Goal: Information Seeking & Learning: Learn about a topic

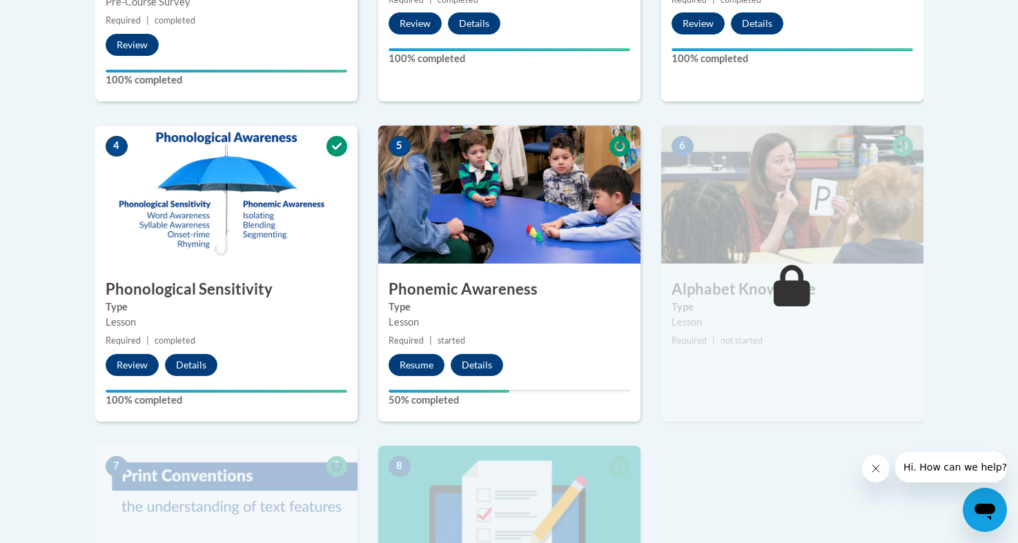
scroll to position [698, 0]
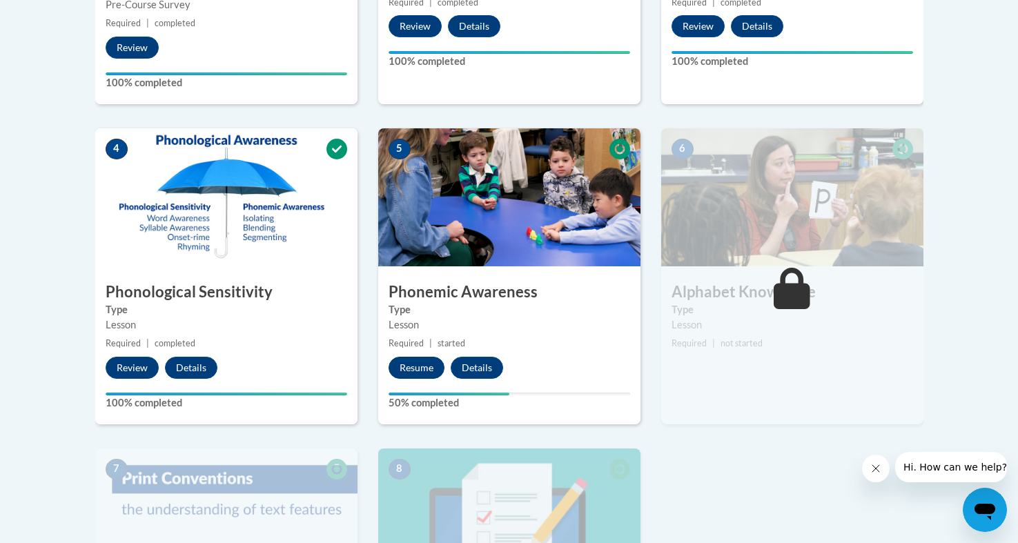
click at [424, 359] on button "Resume" at bounding box center [417, 368] width 56 height 22
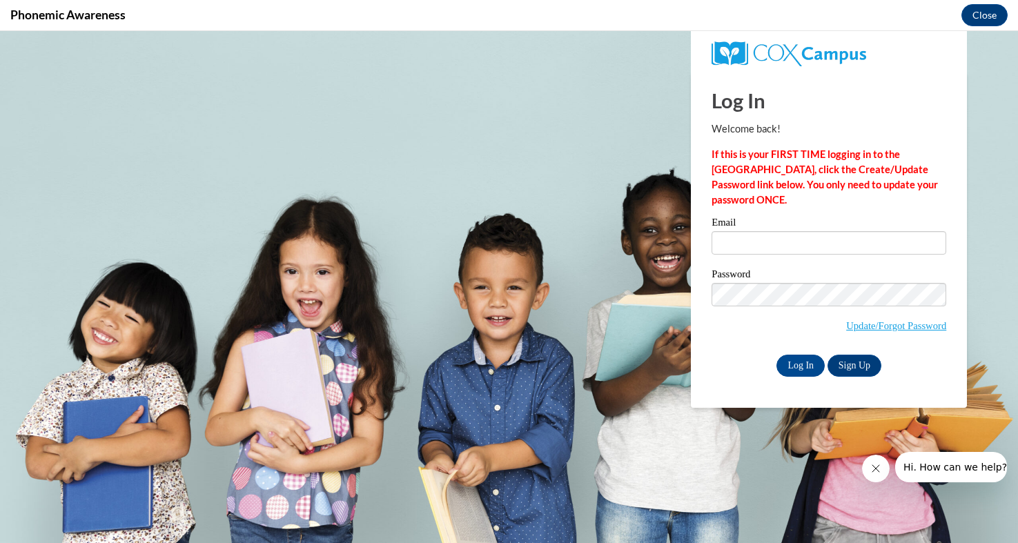
scroll to position [0, 0]
click at [734, 239] on input "Email" at bounding box center [829, 242] width 235 height 23
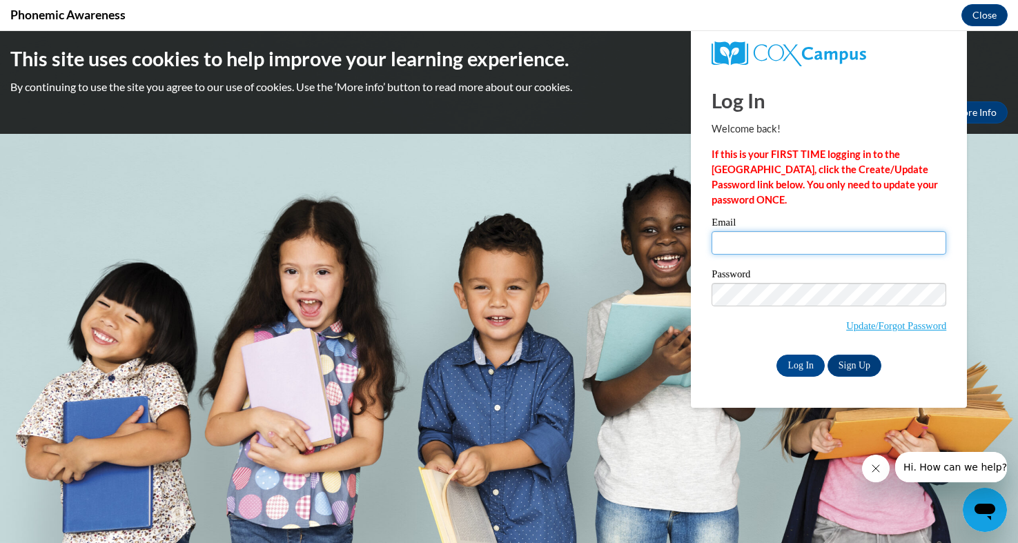
type input "walkervanai123@yahoo.com"
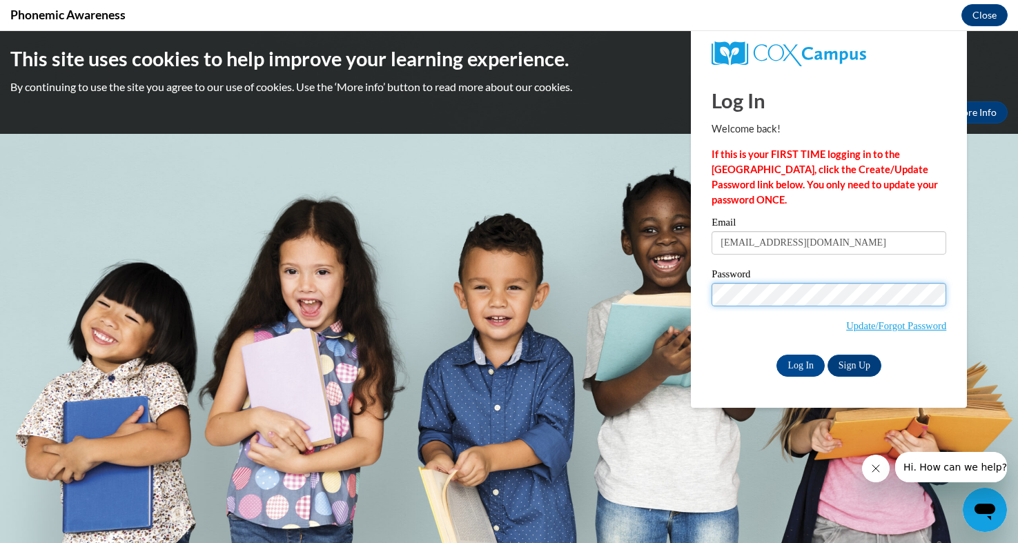
click at [800, 363] on input "Log In" at bounding box center [800, 366] width 48 height 22
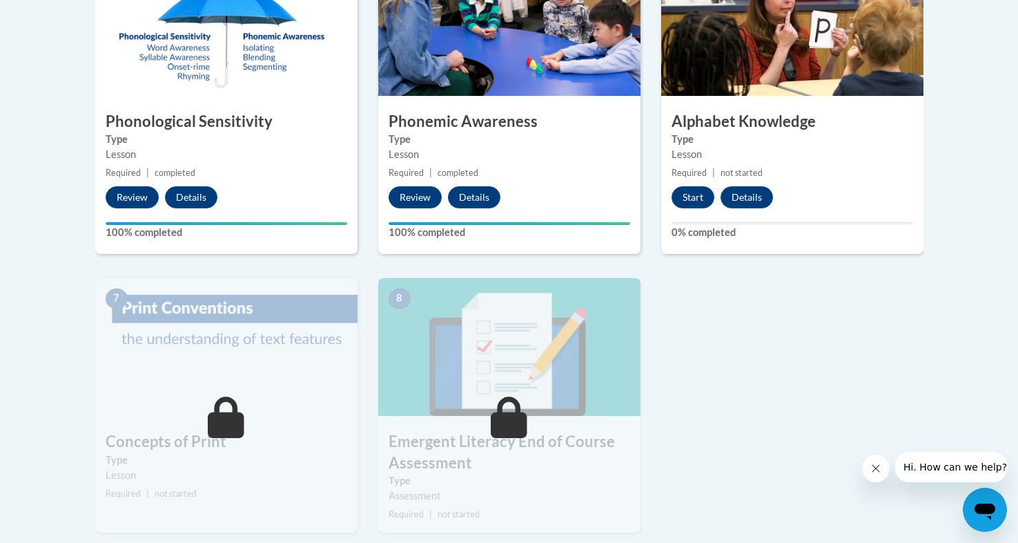
scroll to position [868, 0]
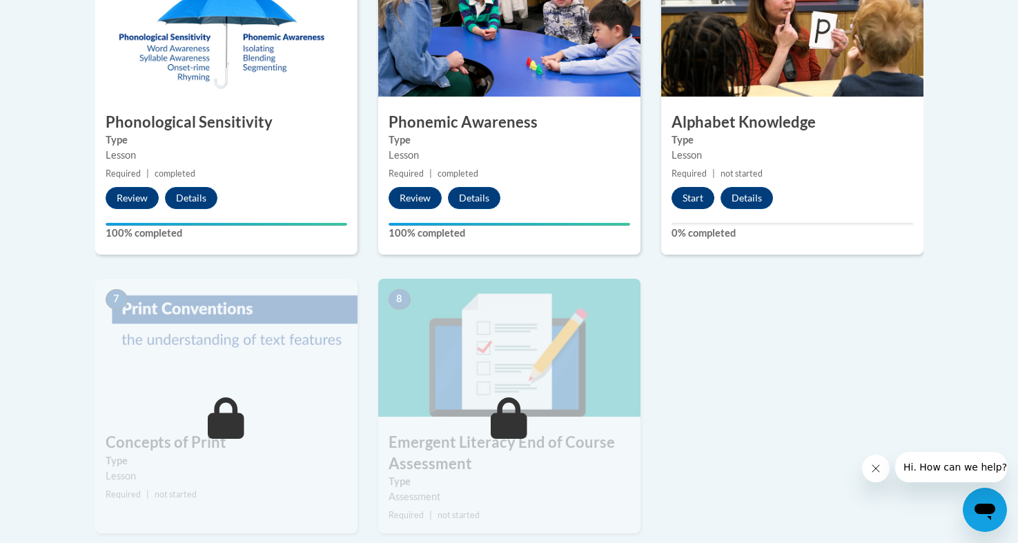
click at [694, 196] on button "Start" at bounding box center [693, 198] width 43 height 22
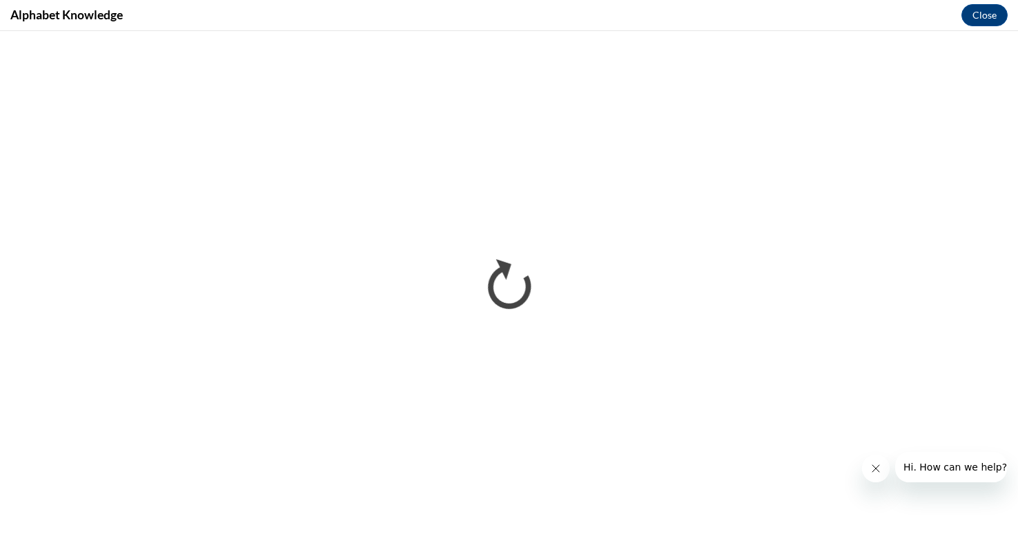
scroll to position [0, 0]
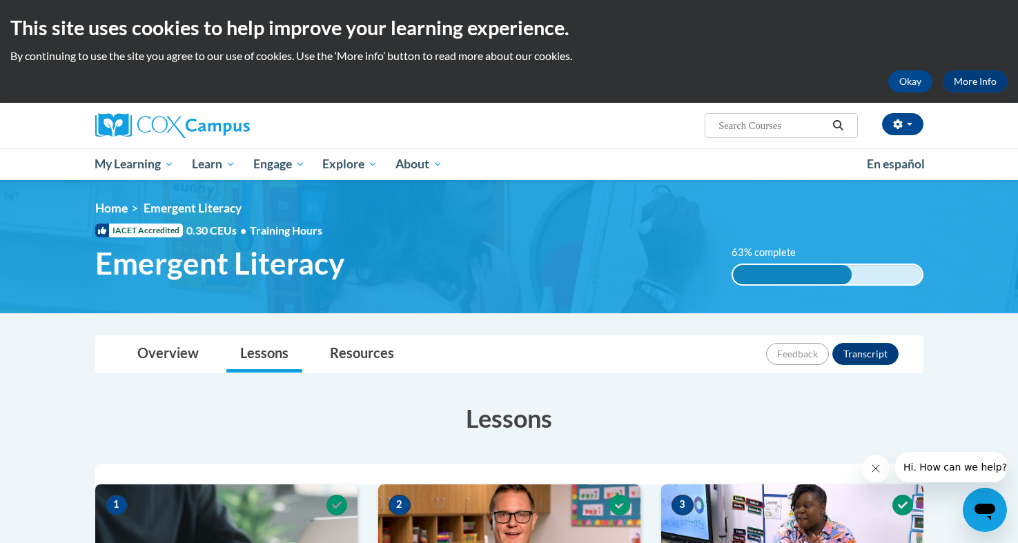
scroll to position [868, 0]
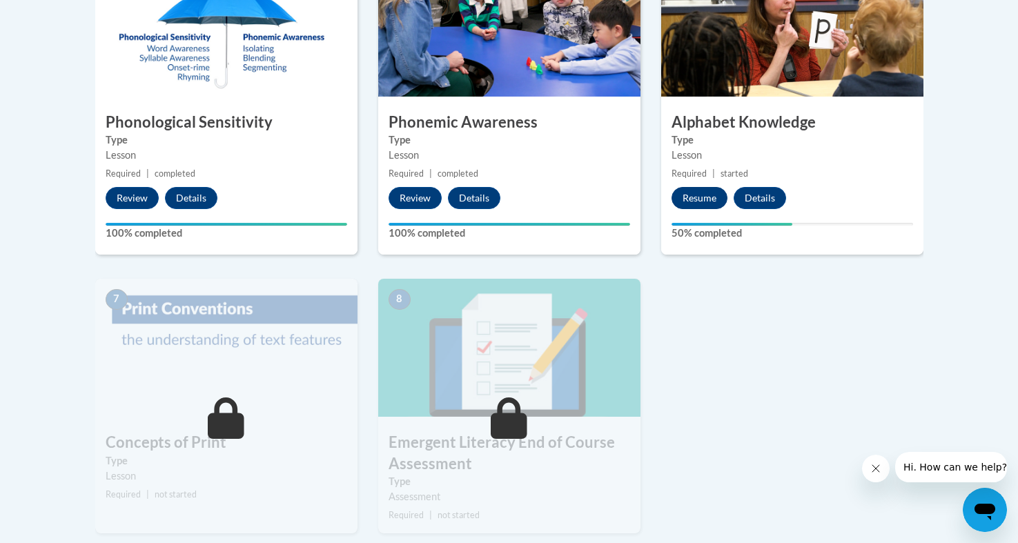
click at [699, 190] on button "Resume" at bounding box center [700, 198] width 56 height 22
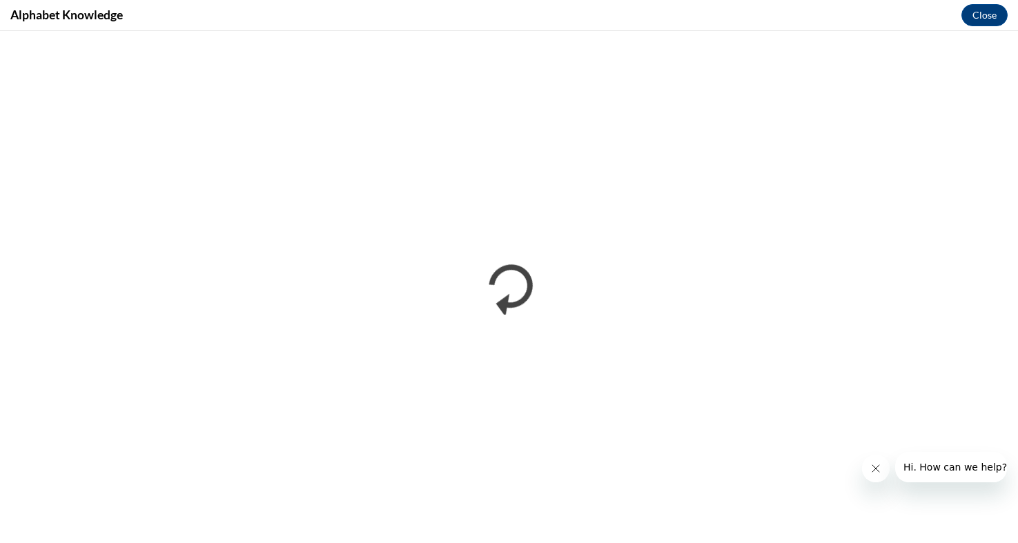
scroll to position [0, 0]
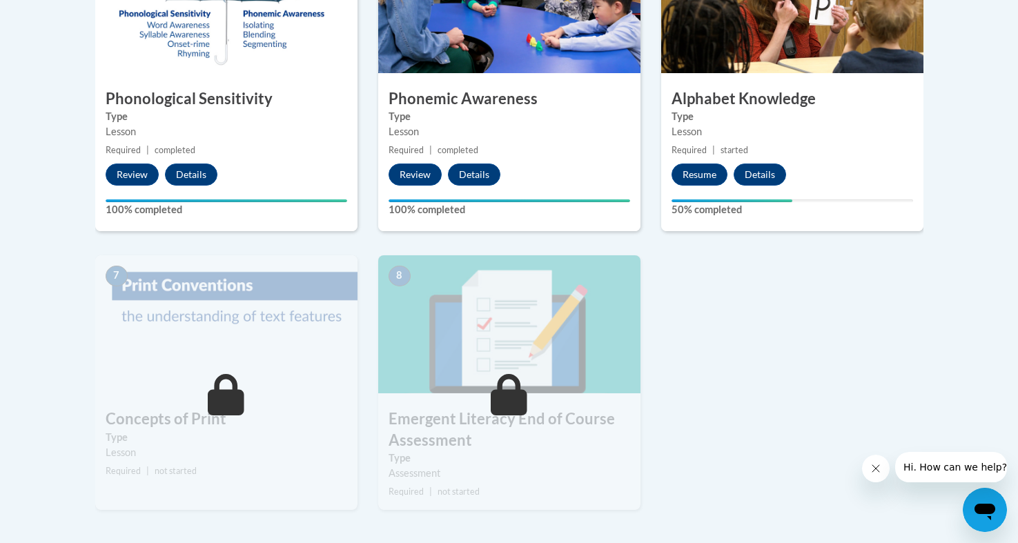
scroll to position [897, 0]
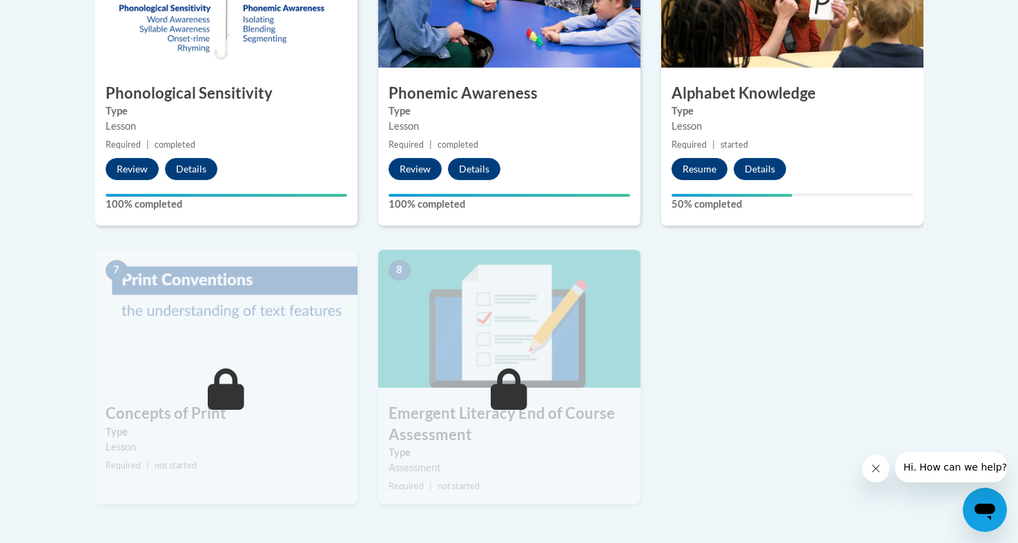
click at [713, 164] on button "Resume" at bounding box center [700, 169] width 56 height 22
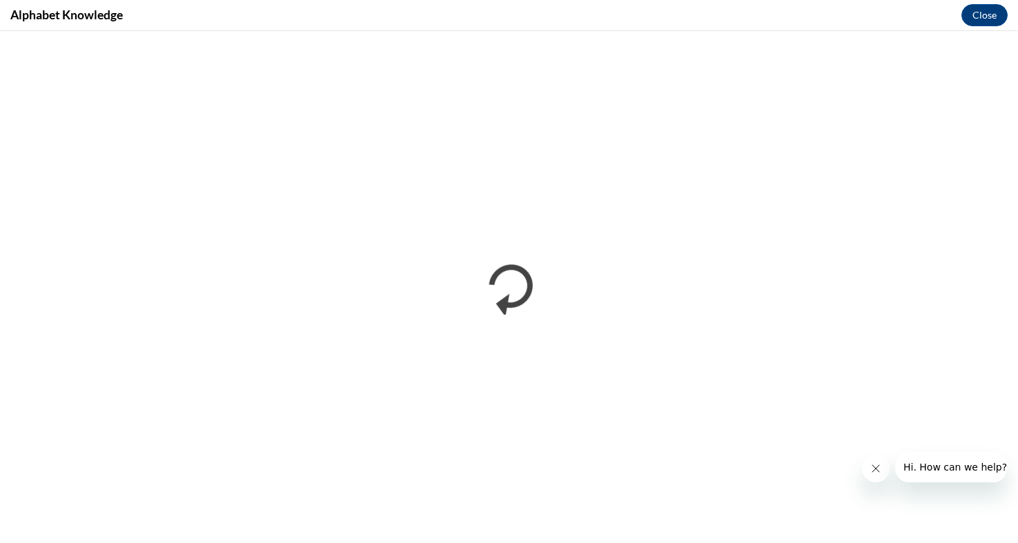
scroll to position [0, 0]
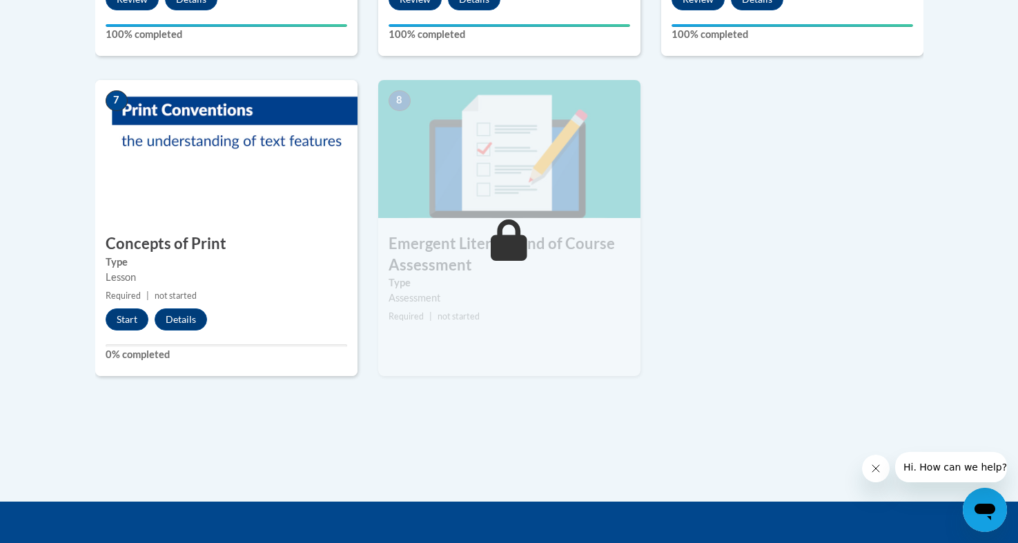
scroll to position [1073, 0]
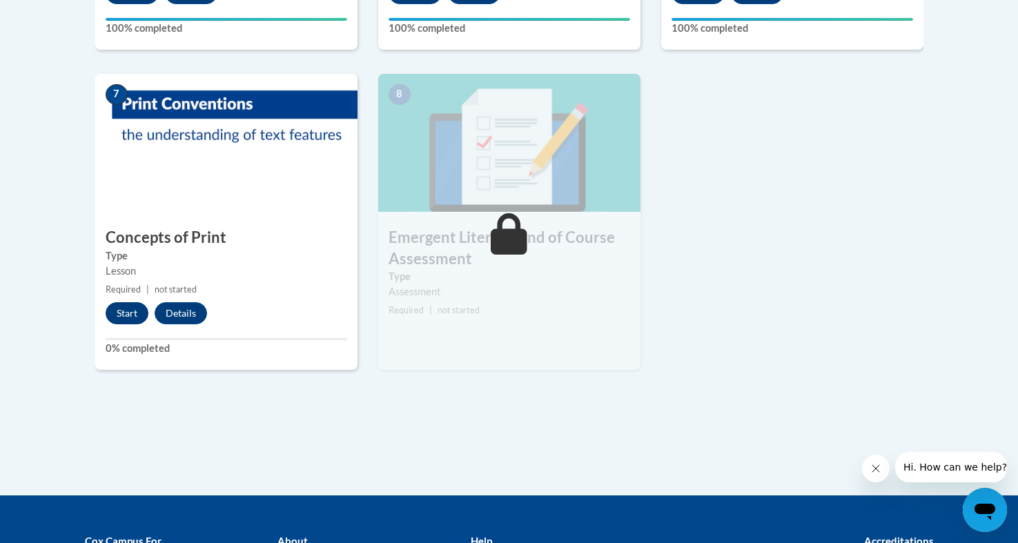
click at [127, 313] on button "Start" at bounding box center [127, 313] width 43 height 22
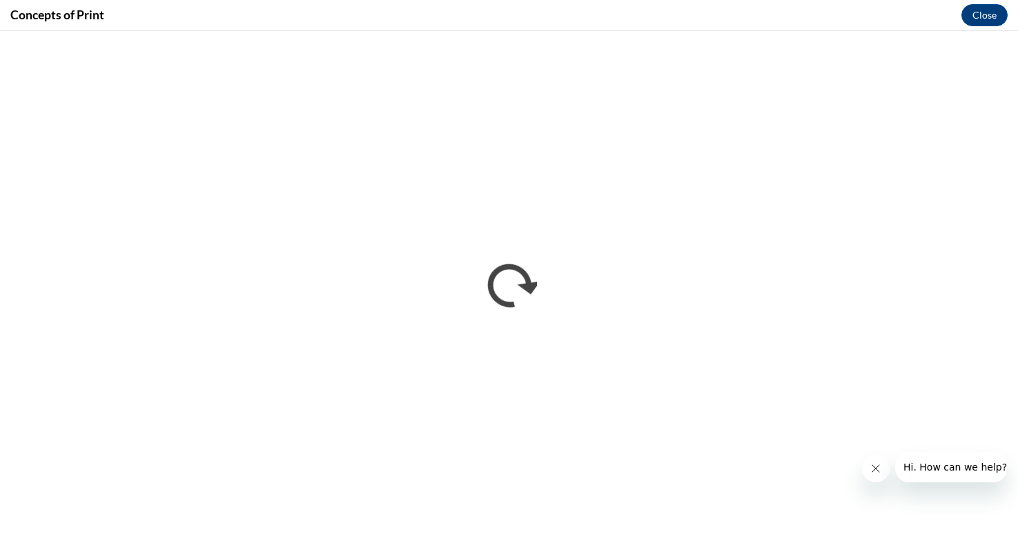
scroll to position [0, 0]
click at [876, 477] on button "Close message from company" at bounding box center [876, 469] width 28 height 28
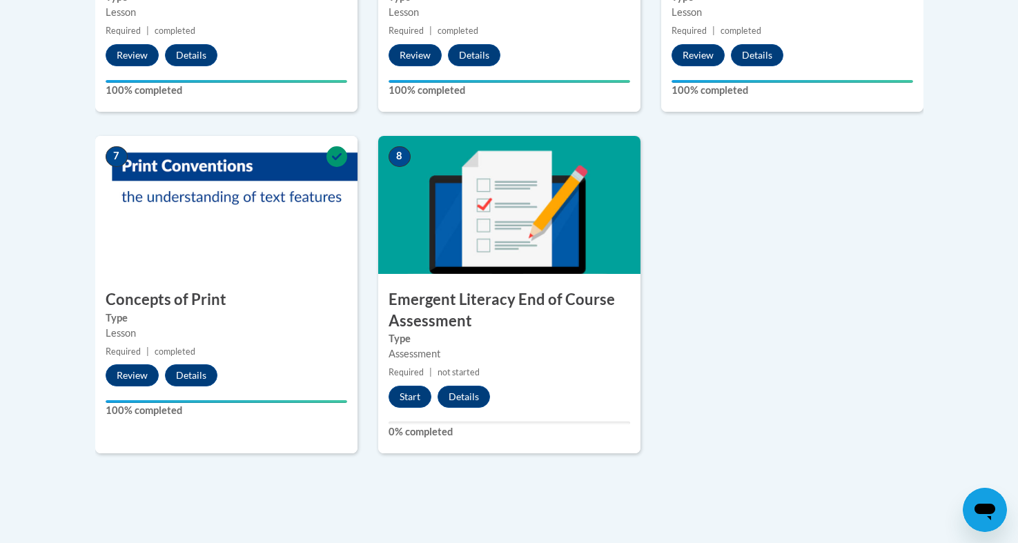
scroll to position [1034, 0]
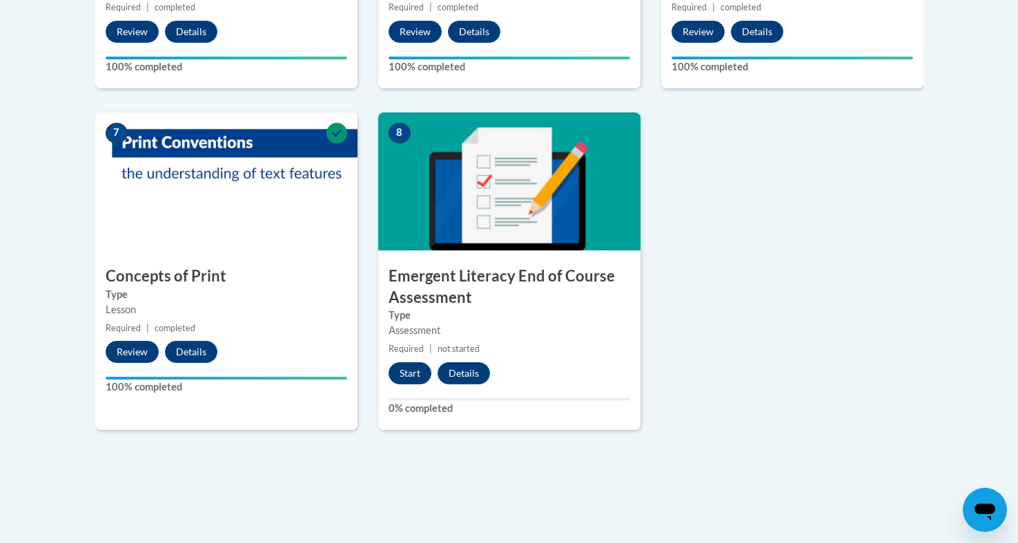
click at [415, 370] on button "Start" at bounding box center [410, 373] width 43 height 22
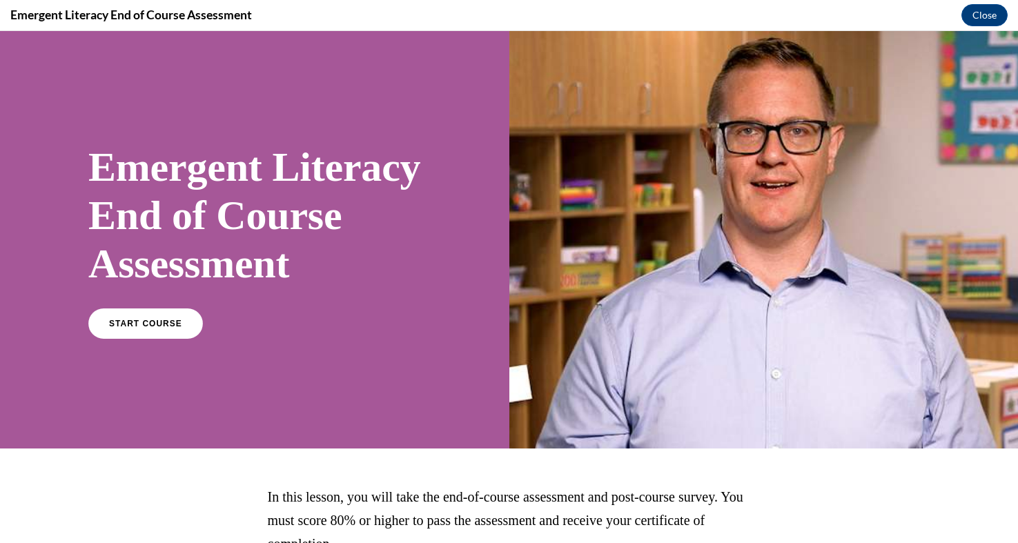
scroll to position [0, 0]
click at [159, 329] on span "START COURSE" at bounding box center [145, 324] width 77 height 10
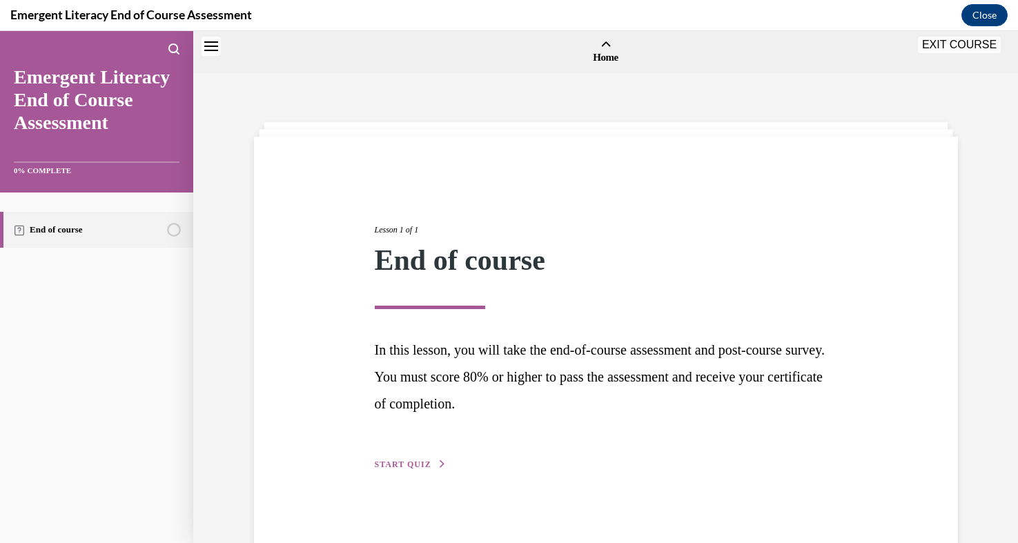
scroll to position [43, 0]
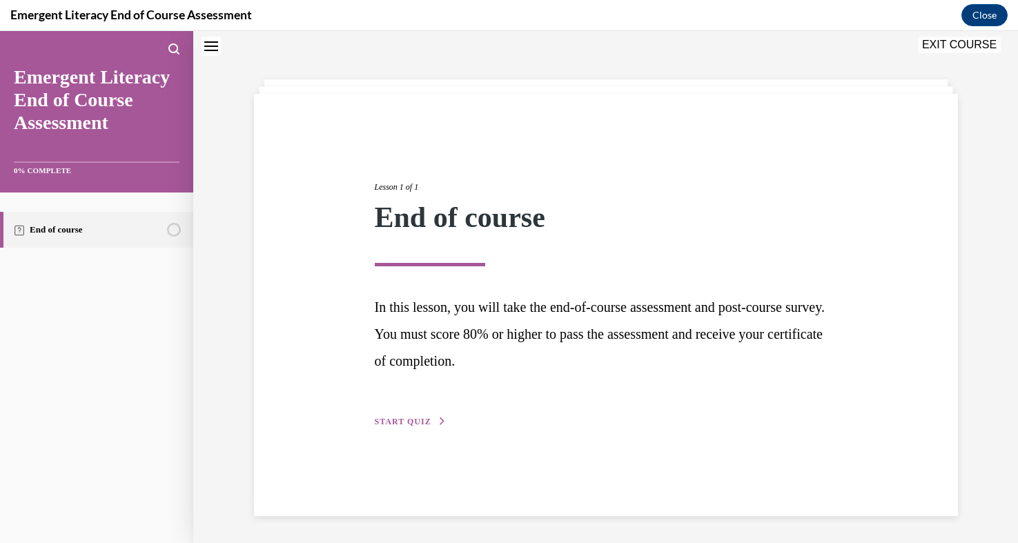
click at [395, 419] on span "START QUIZ" at bounding box center [403, 422] width 57 height 10
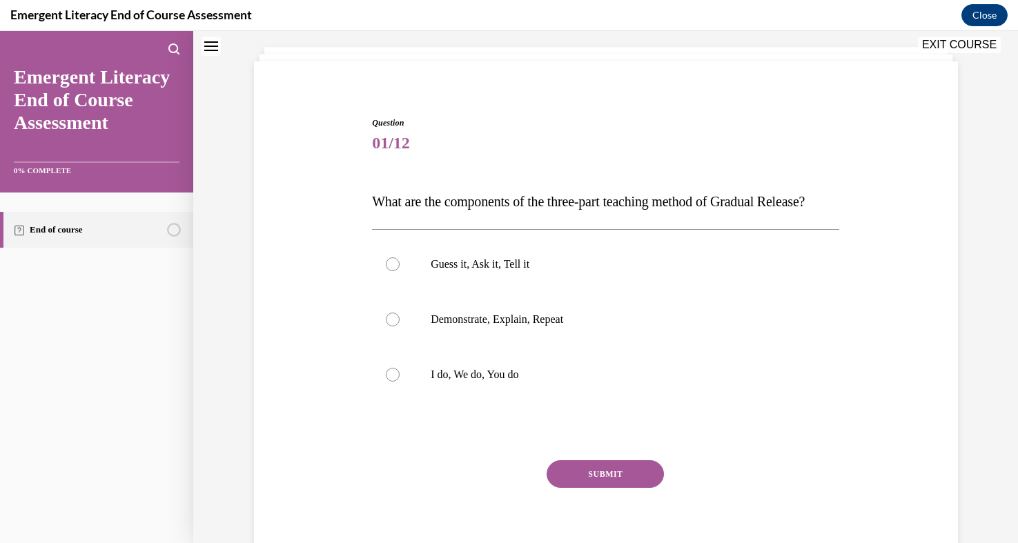
scroll to position [78, 0]
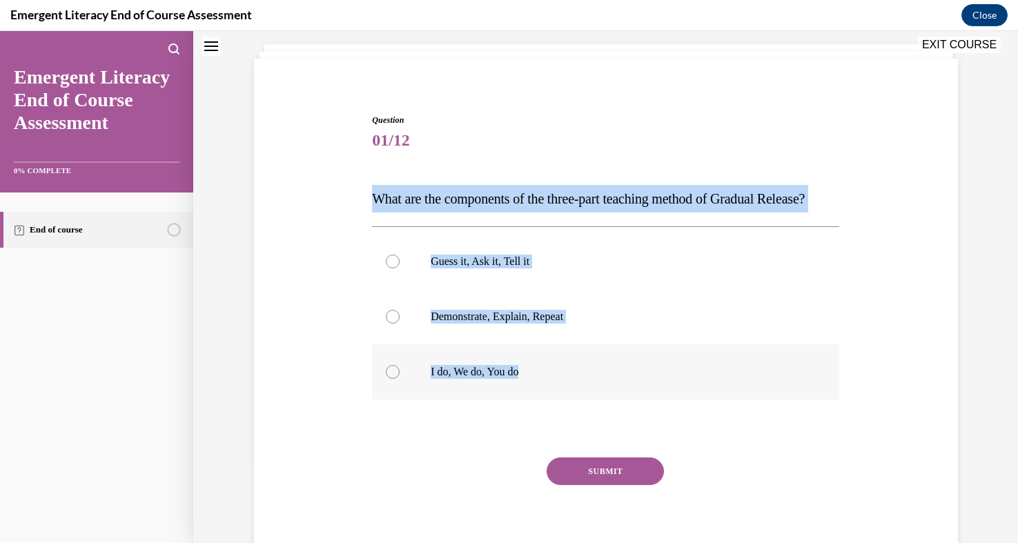
drag, startPoint x: 375, startPoint y: 198, endPoint x: 581, endPoint y: 417, distance: 300.3
click at [581, 417] on div "Question 01/12 What are the components of the three-part teaching method of Gra…" at bounding box center [605, 342] width 467 height 457
copy div "What are the components of the three-part teaching method of Gradual Release? G…"
click at [314, 235] on div "Question 01/12 What are the components of the three-part teaching method of Gra…" at bounding box center [606, 321] width 711 height 498
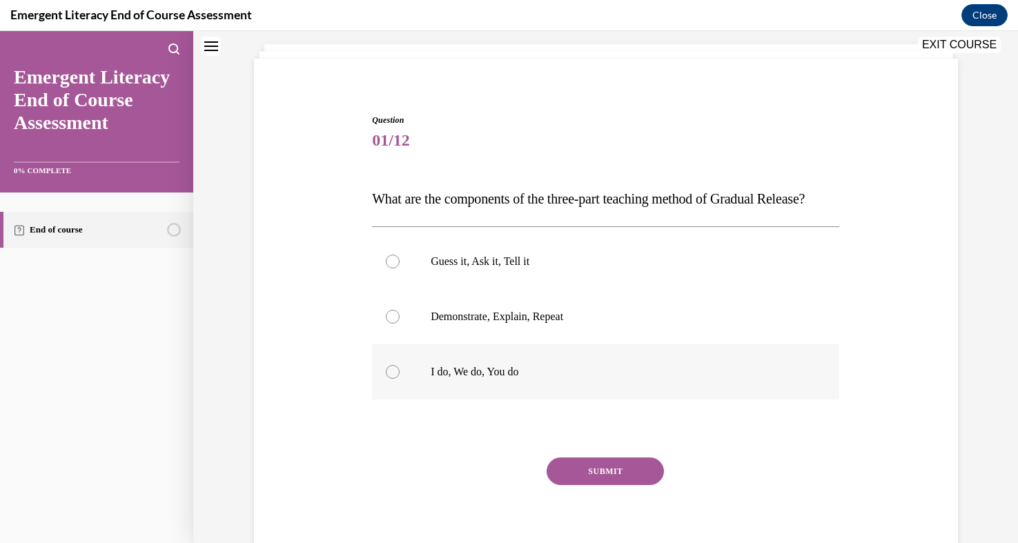
click at [478, 400] on label "I do, We do, You do" at bounding box center [605, 371] width 467 height 55
click at [400, 379] on input "I do, We do, You do" at bounding box center [393, 372] width 14 height 14
radio input "true"
click at [620, 485] on button "SUBMIT" at bounding box center [605, 472] width 117 height 28
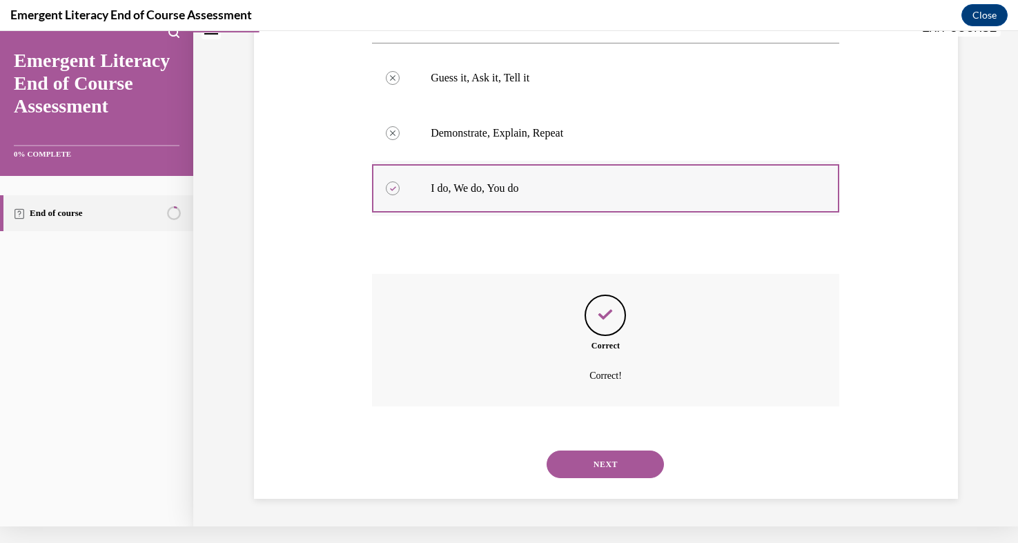
scroll to position [255, 0]
click at [592, 467] on button "NEXT" at bounding box center [605, 465] width 117 height 28
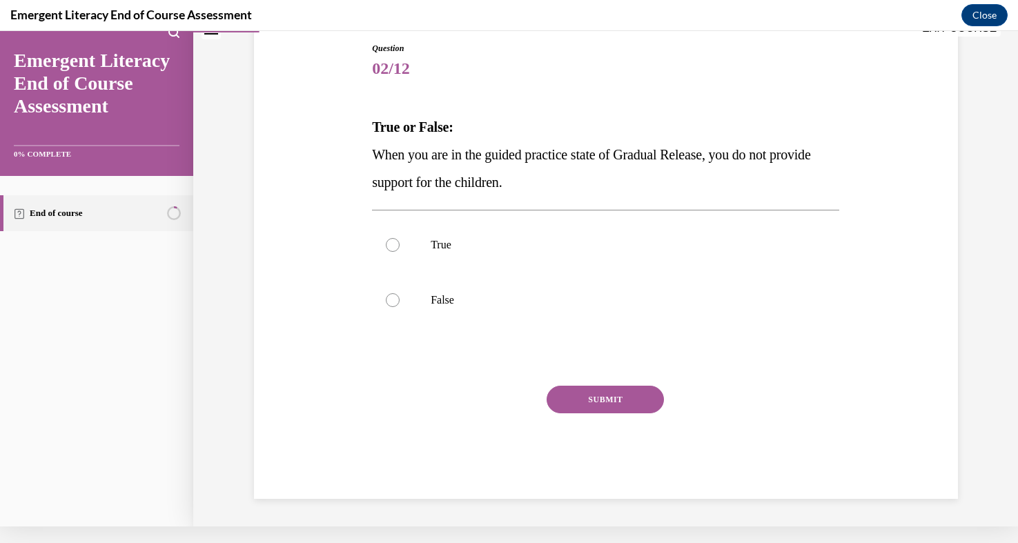
scroll to position [113, 0]
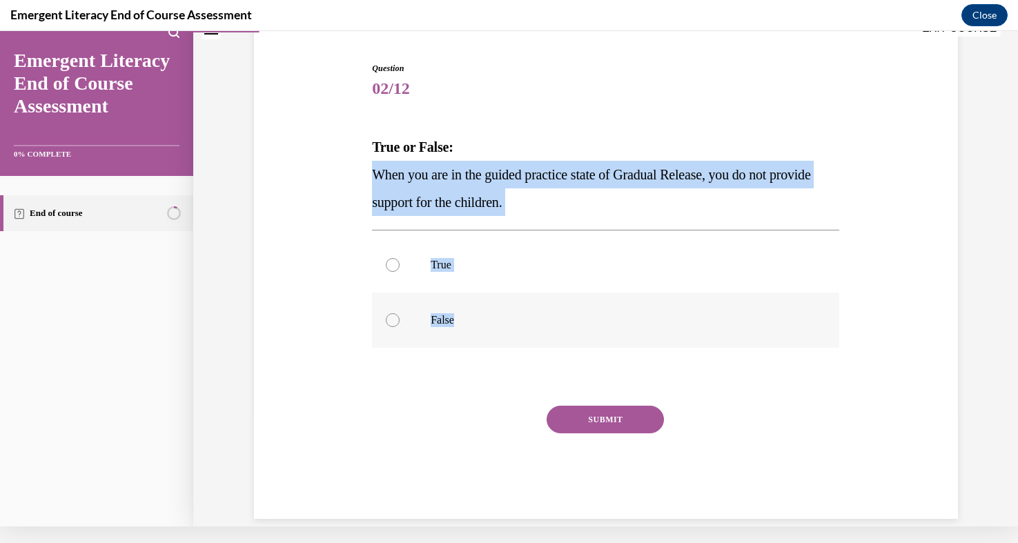
drag, startPoint x: 375, startPoint y: 175, endPoint x: 618, endPoint y: 328, distance: 287.4
click at [618, 328] on div "Question 02/12 True or False: When you are in the guided practice state of Grad…" at bounding box center [605, 290] width 467 height 457
copy div "When you are in the guided practice state of Gradual Release, you do not provid…"
click at [407, 344] on label "False" at bounding box center [605, 320] width 467 height 55
click at [400, 327] on input "False" at bounding box center [393, 320] width 14 height 14
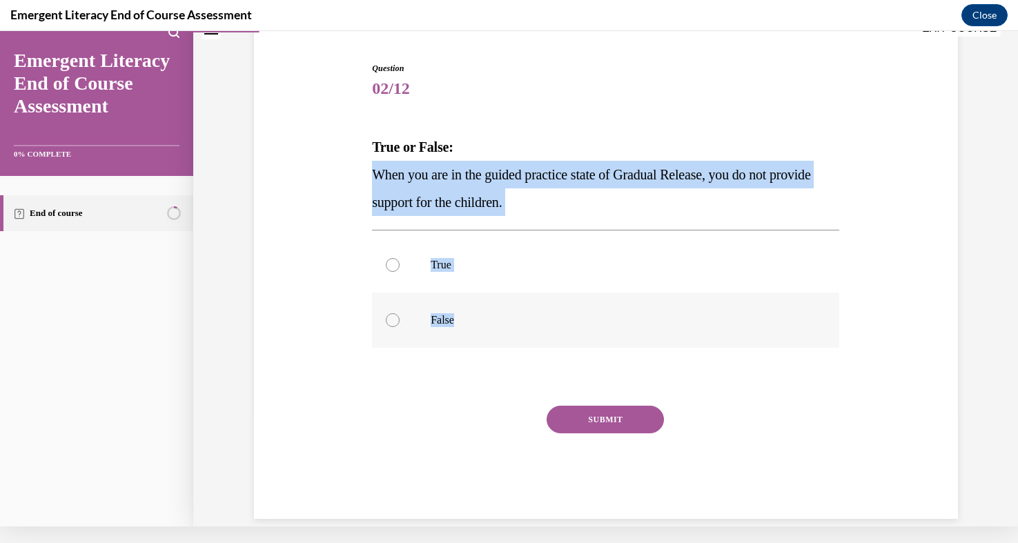
radio input "true"
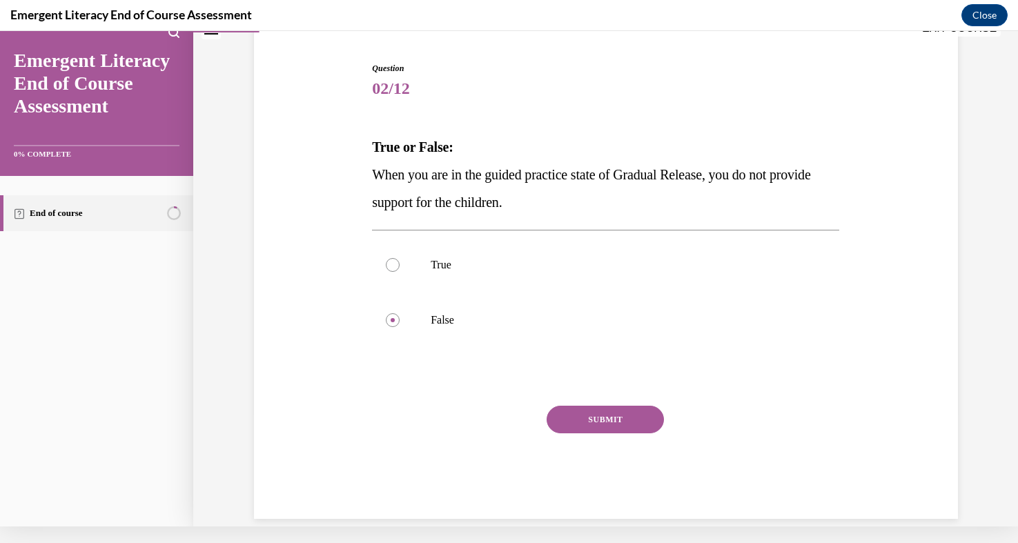
click at [595, 428] on button "SUBMIT" at bounding box center [605, 420] width 117 height 28
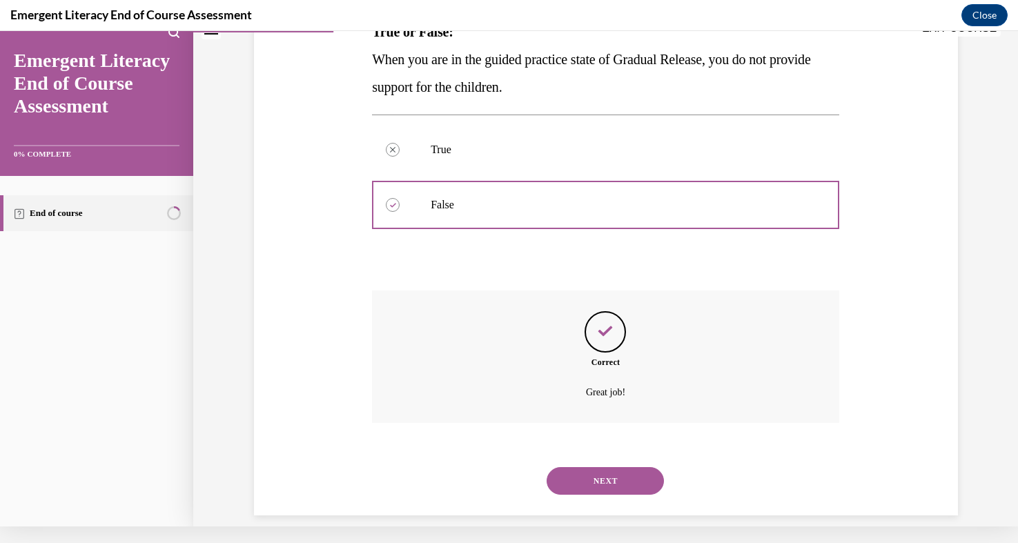
scroll to position [228, 0]
click at [576, 468] on button "NEXT" at bounding box center [605, 482] width 117 height 28
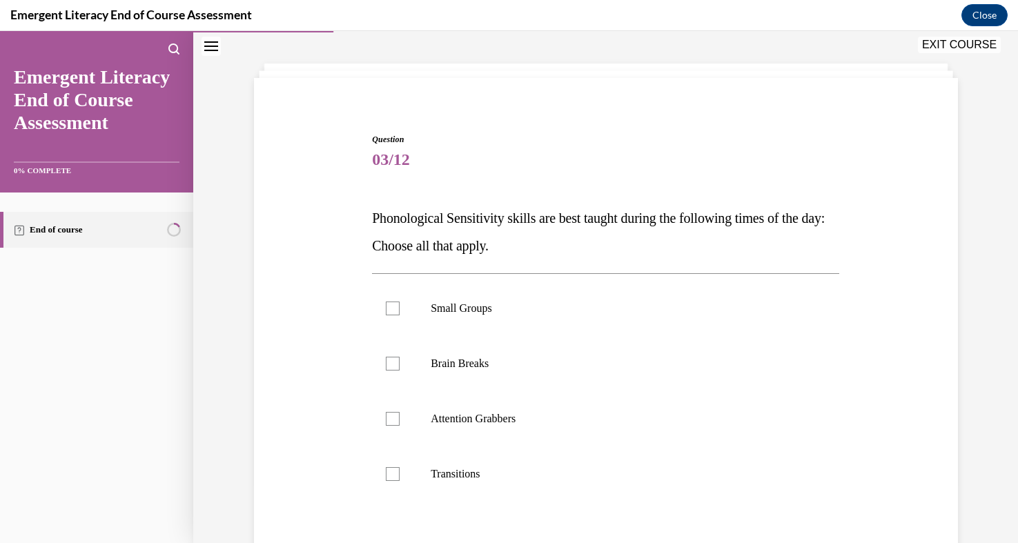
scroll to position [90, 0]
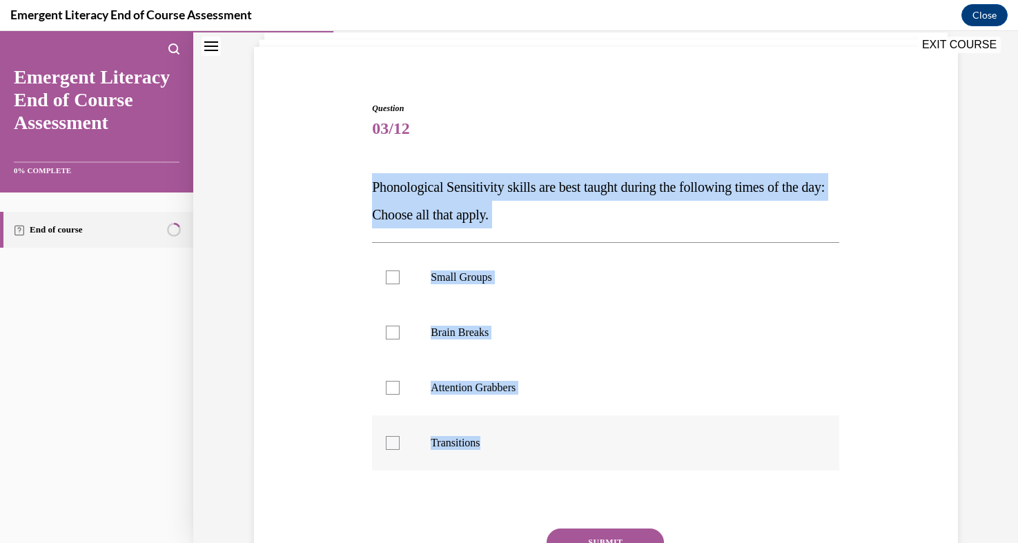
drag, startPoint x: 373, startPoint y: 188, endPoint x: 529, endPoint y: 451, distance: 306.3
click at [529, 451] on div "Question 03/12 Phonological Sensitivity skills are best taught during the follo…" at bounding box center [605, 372] width 467 height 540
copy div "Phonological Sensitivity skills are best taught during the following times of t…"
click at [326, 404] on div "Question 03/12 Phonological Sensitivity skills are best taught during the follo…" at bounding box center [606, 351] width 711 height 581
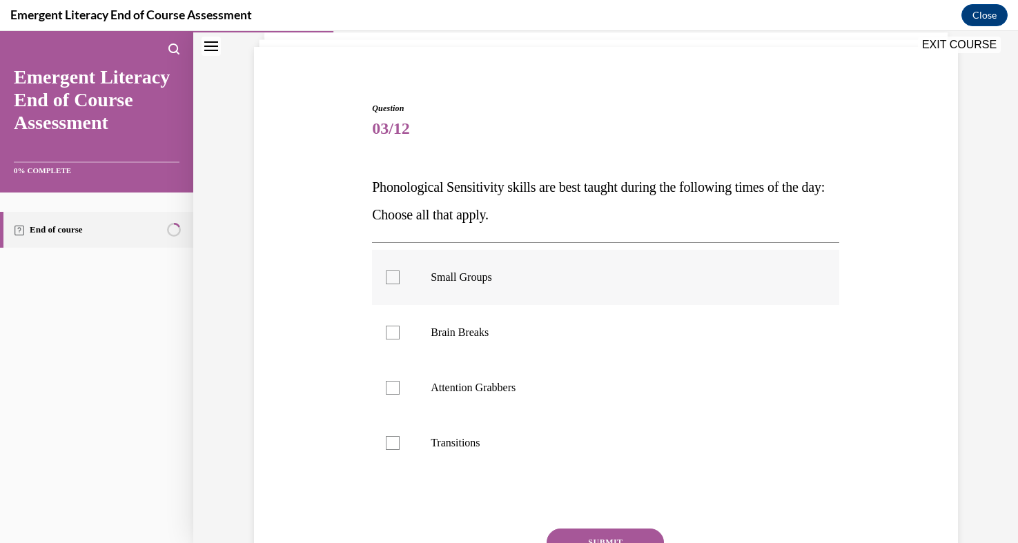
click at [396, 275] on div at bounding box center [393, 278] width 14 height 14
click at [396, 275] on input "Small Groups" at bounding box center [393, 278] width 14 height 14
checkbox input "true"
click at [388, 331] on div at bounding box center [393, 333] width 14 height 14
click at [388, 331] on input "Brain Breaks" at bounding box center [393, 333] width 14 height 14
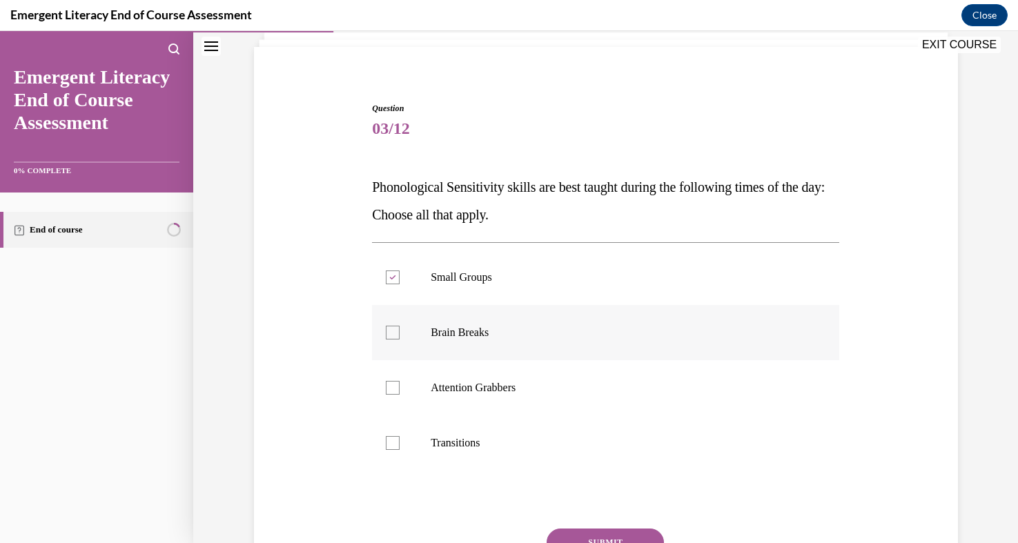
checkbox input "true"
click at [395, 436] on div at bounding box center [393, 443] width 14 height 14
click at [395, 436] on input "Transitions" at bounding box center [393, 443] width 14 height 14
checkbox input "true"
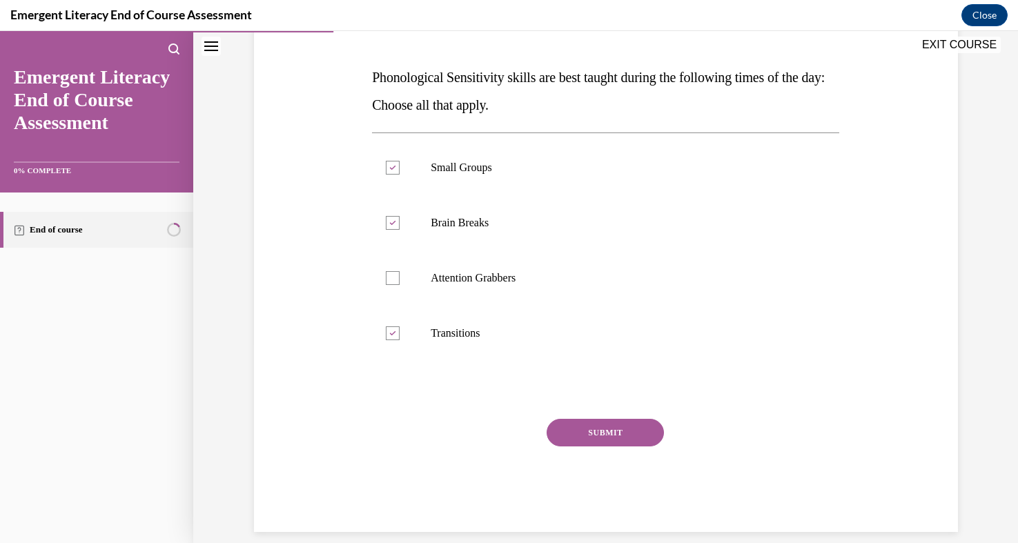
click at [616, 427] on button "SUBMIT" at bounding box center [605, 433] width 117 height 28
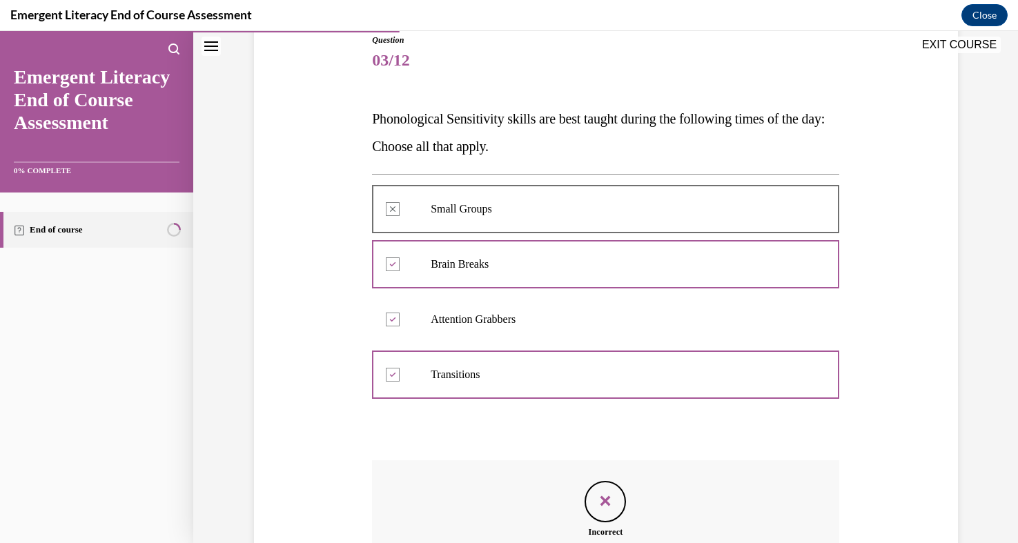
scroll to position [326, 0]
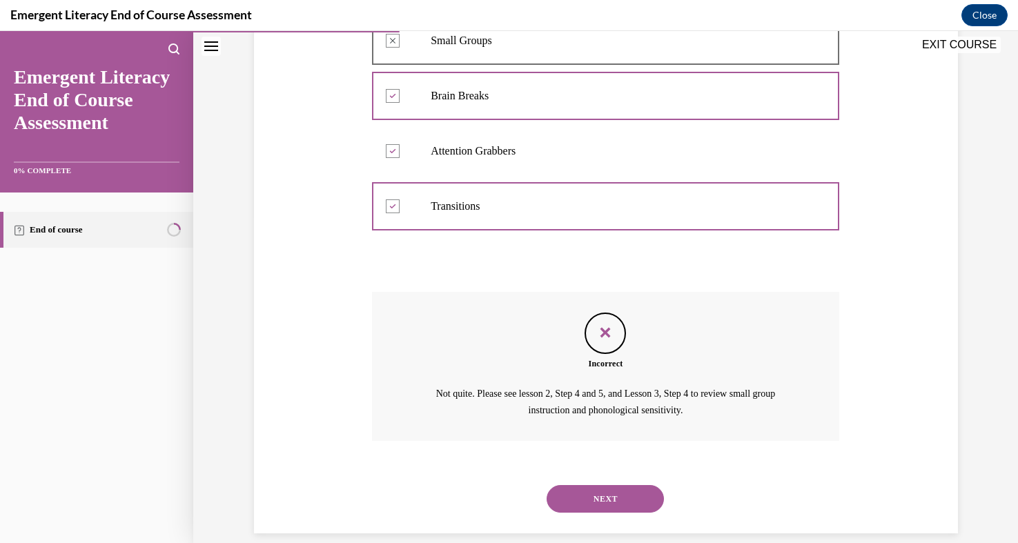
click at [592, 485] on button "NEXT" at bounding box center [605, 499] width 117 height 28
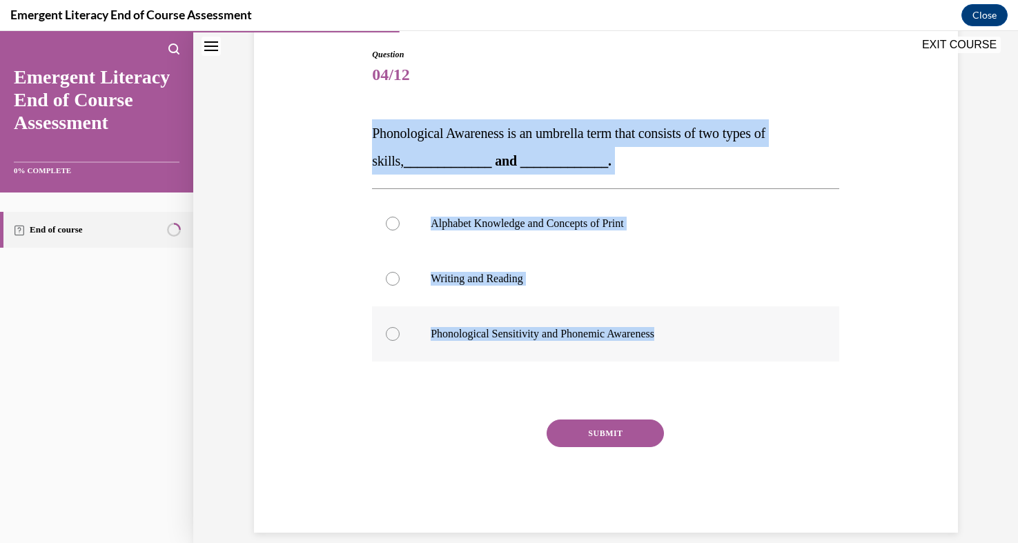
drag, startPoint x: 373, startPoint y: 131, endPoint x: 684, endPoint y: 346, distance: 377.5
click at [684, 346] on div "Question 04/12 Phonological Awareness is an umbrella term that consists of two …" at bounding box center [605, 290] width 467 height 485
copy div "Phonological Awareness is an umbrella term that consists of two types of skills…"
click at [391, 364] on div "Alphabet Knowledge and Concepts of Print Writing and Reading Phonological Sensi…" at bounding box center [605, 278] width 467 height 180
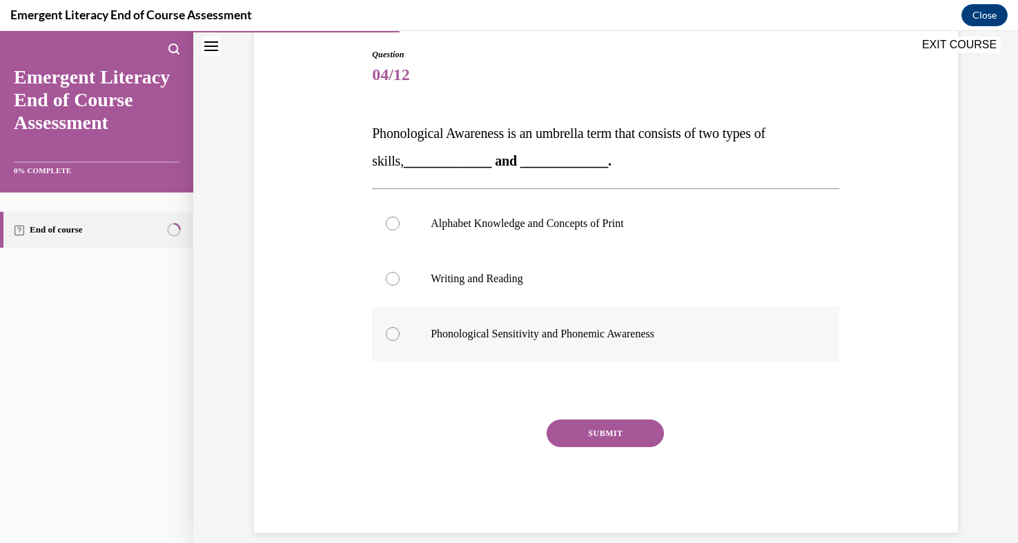
click at [426, 326] on label "Phonological Sensitivity and Phonemic Awareness" at bounding box center [605, 333] width 467 height 55
click at [400, 327] on input "Phonological Sensitivity and Phonemic Awareness" at bounding box center [393, 334] width 14 height 14
radio input "true"
click at [615, 437] on button "SUBMIT" at bounding box center [605, 434] width 117 height 28
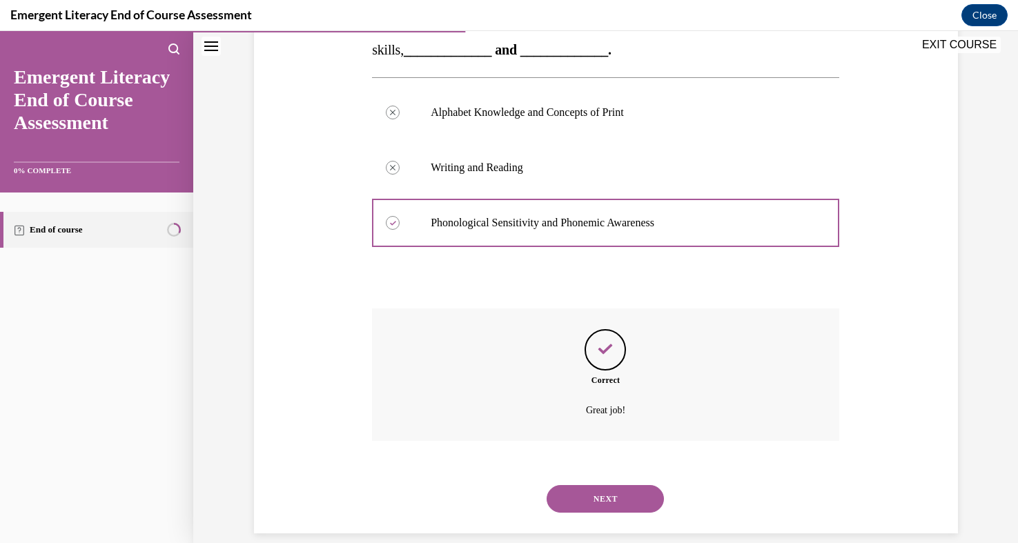
scroll to position [255, 0]
click at [616, 496] on div "NEXT" at bounding box center [605, 498] width 467 height 55
click at [609, 485] on button "NEXT" at bounding box center [605, 499] width 117 height 28
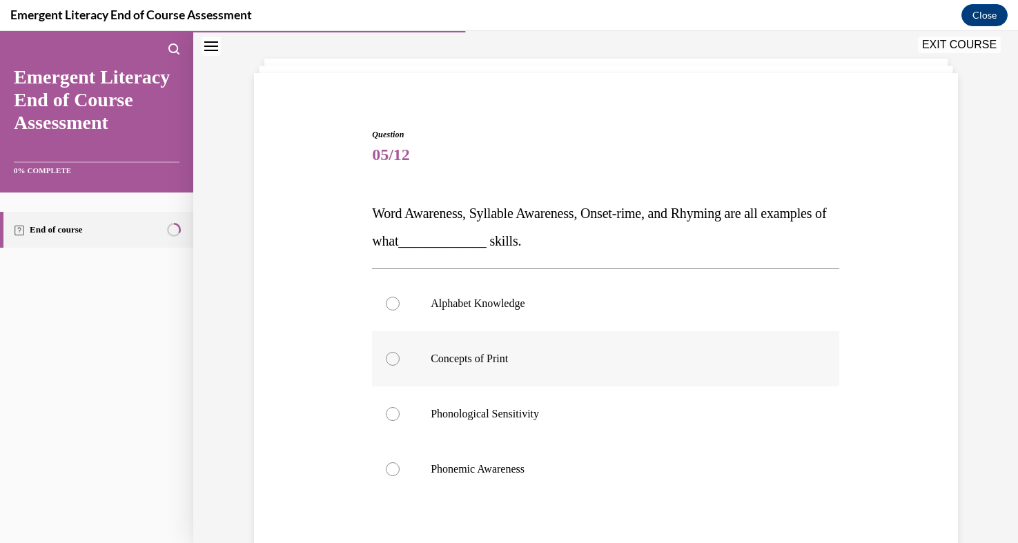
scroll to position [86, 0]
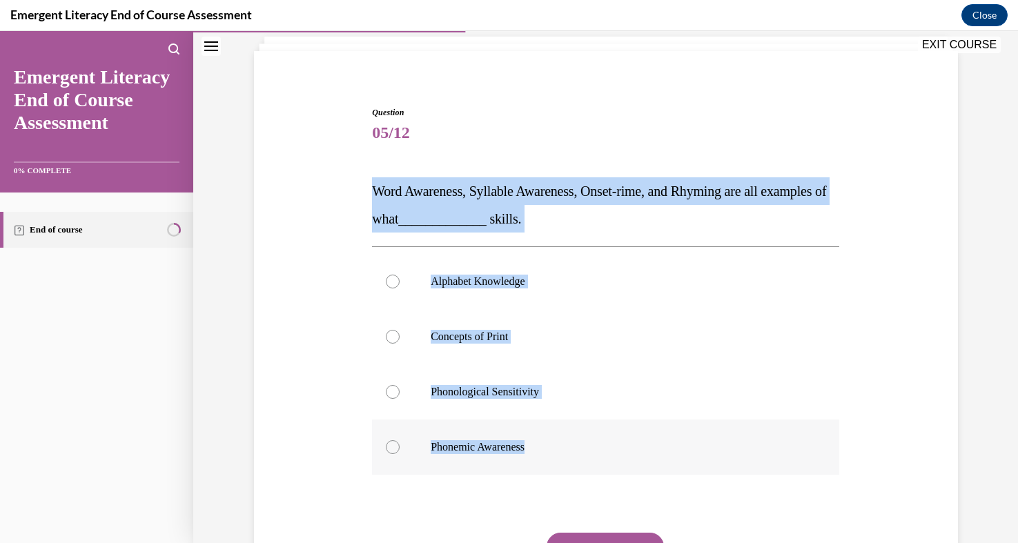
drag, startPoint x: 375, startPoint y: 189, endPoint x: 602, endPoint y: 459, distance: 352.7
click at [603, 458] on div "Question 05/12 Word Awareness, Syllable Awareness, Onset-rime, and Rhyming are …" at bounding box center [605, 376] width 467 height 540
copy div "Word Awareness, Syllable Awareness, Onset-rime, and Rhyming are all examples of…"
click at [326, 410] on div "Question 05/12 Word Awareness, Syllable Awareness, Onset-rime, and Rhyming are …" at bounding box center [606, 355] width 711 height 581
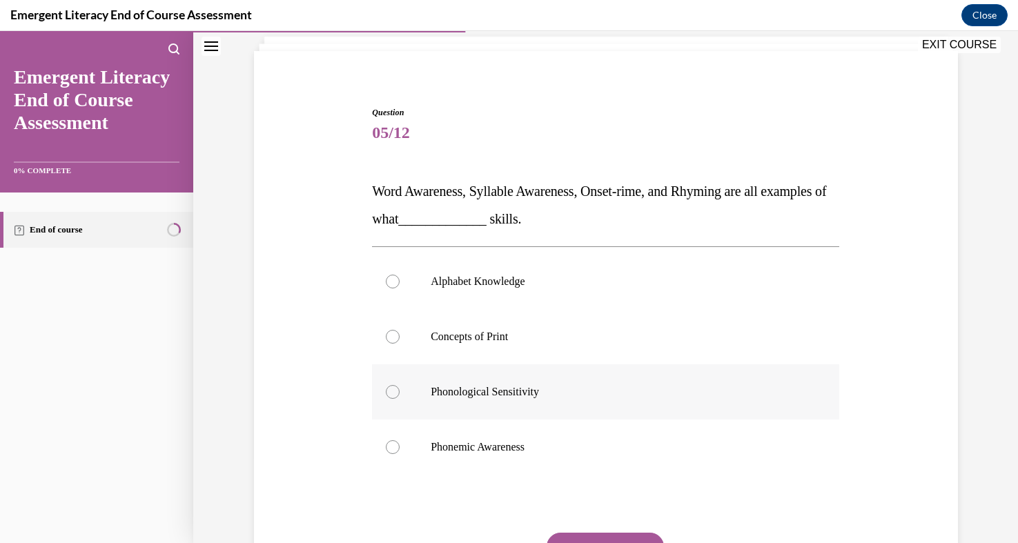
click at [514, 409] on label "Phonological Sensitivity" at bounding box center [605, 391] width 467 height 55
click at [400, 399] on input "Phonological Sensitivity" at bounding box center [393, 392] width 14 height 14
radio input "true"
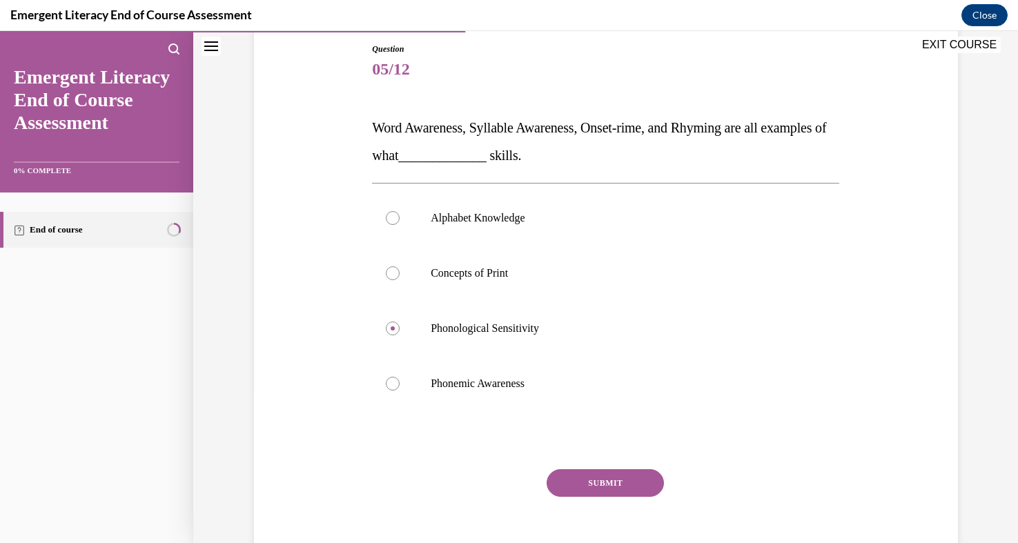
click at [593, 490] on button "SUBMIT" at bounding box center [605, 483] width 117 height 28
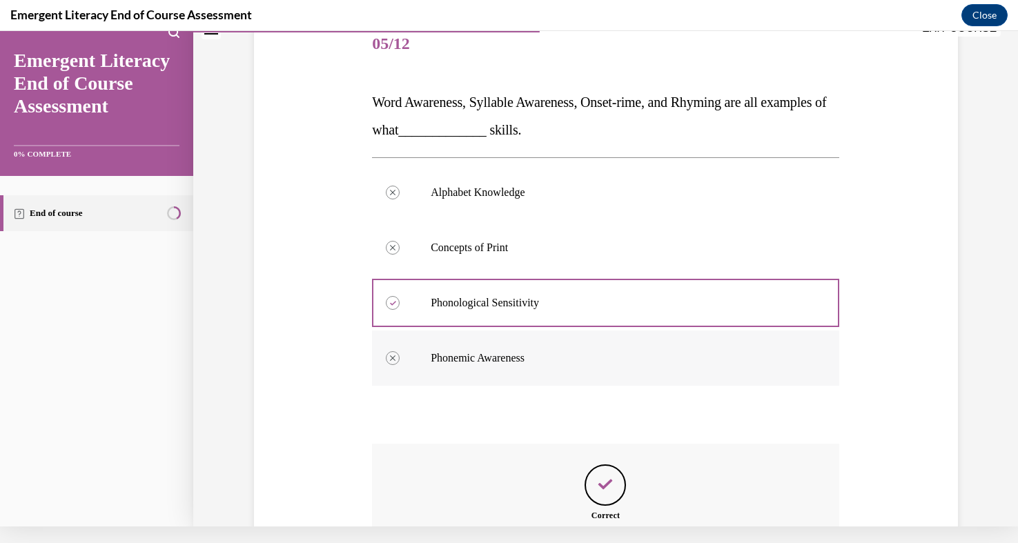
scroll to position [311, 0]
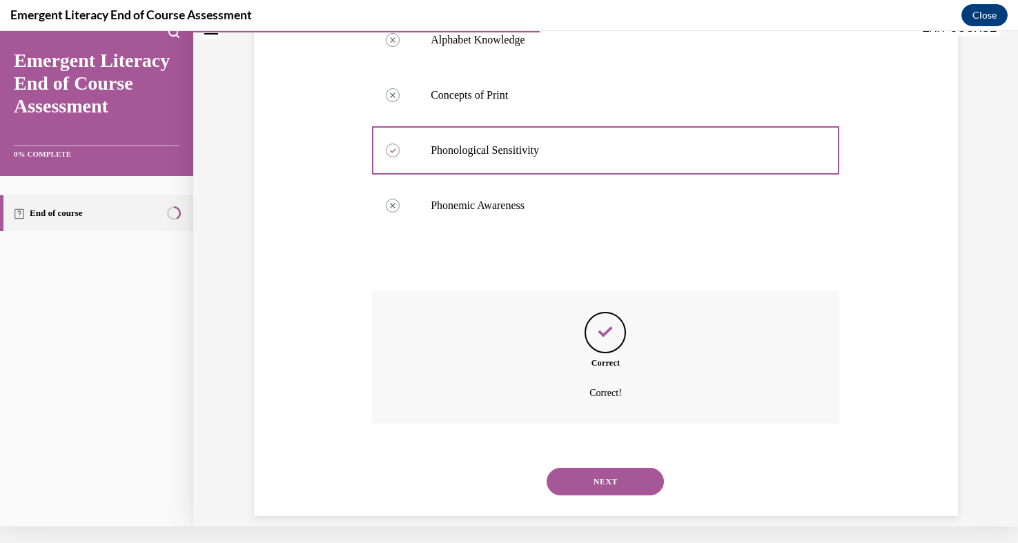
click at [603, 468] on button "NEXT" at bounding box center [605, 482] width 117 height 28
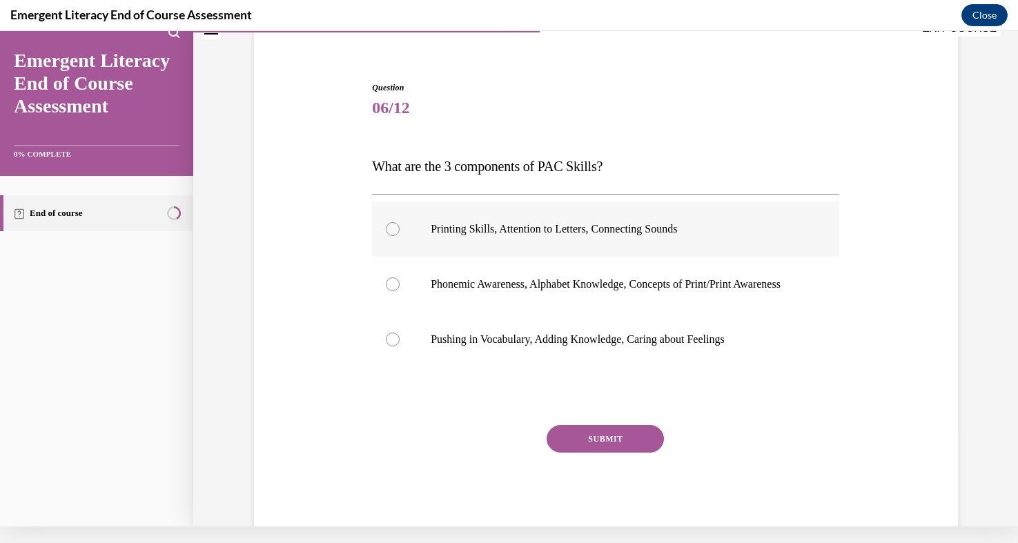
scroll to position [96, 0]
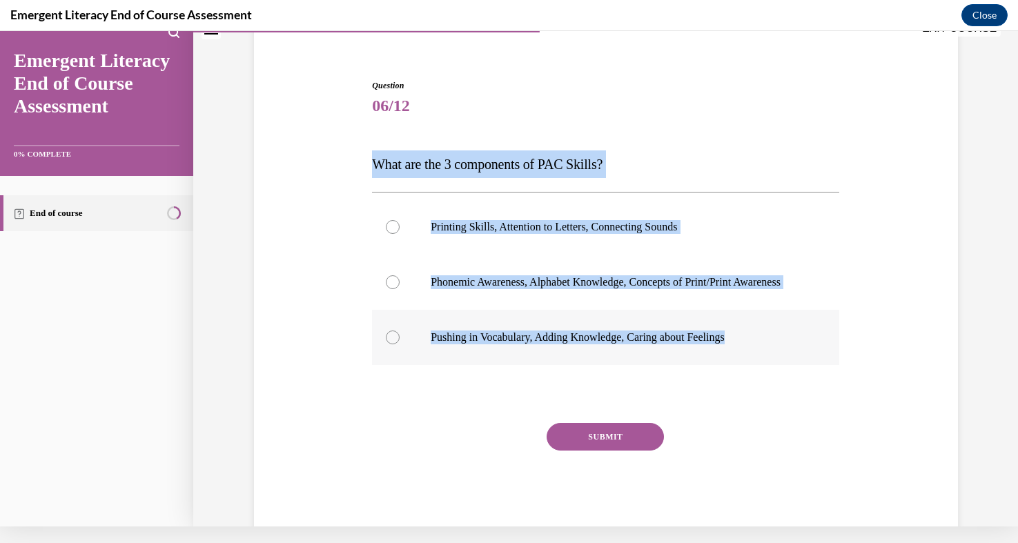
drag, startPoint x: 374, startPoint y: 164, endPoint x: 778, endPoint y: 355, distance: 446.7
click at [778, 355] on div "Question 06/12 What are the 3 components of PAC Skills? Printing Skills, Attent…" at bounding box center [605, 307] width 467 height 457
copy div "What are the 3 components of PAC Skills? Printing Skills, Attention to Letters,…"
click at [217, 363] on div "Question 06/12 What are the 3 components of PAC Skills? Printing Skills, Attent…" at bounding box center [605, 263] width 825 height 602
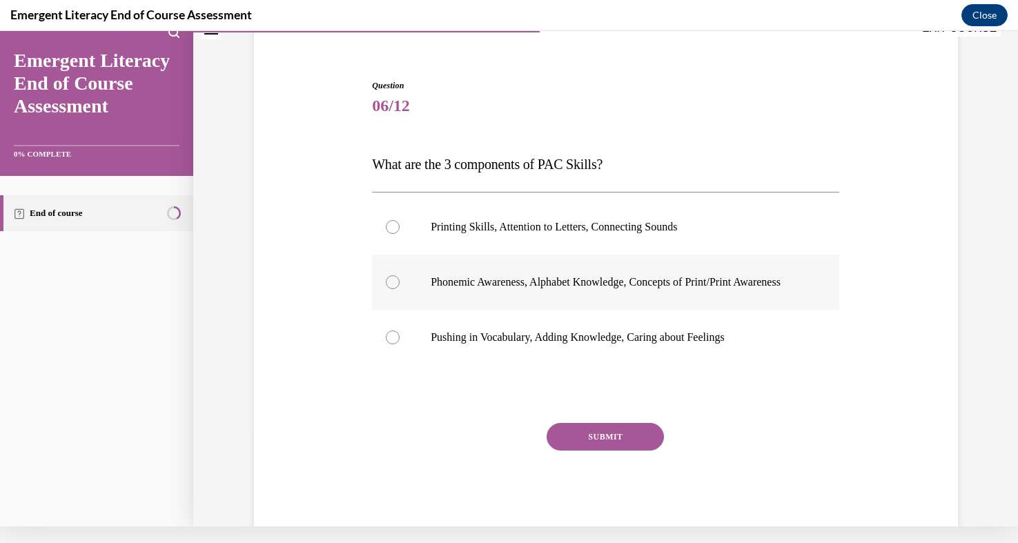
click at [447, 289] on p "Phonemic Awareness, Alphabet Knowledge, Concepts of Print/Print Awareness" at bounding box center [618, 282] width 374 height 14
click at [400, 289] on input "Phonemic Awareness, Alphabet Knowledge, Concepts of Print/Print Awareness" at bounding box center [393, 282] width 14 height 14
radio input "true"
click at [590, 444] on button "SUBMIT" at bounding box center [605, 437] width 117 height 28
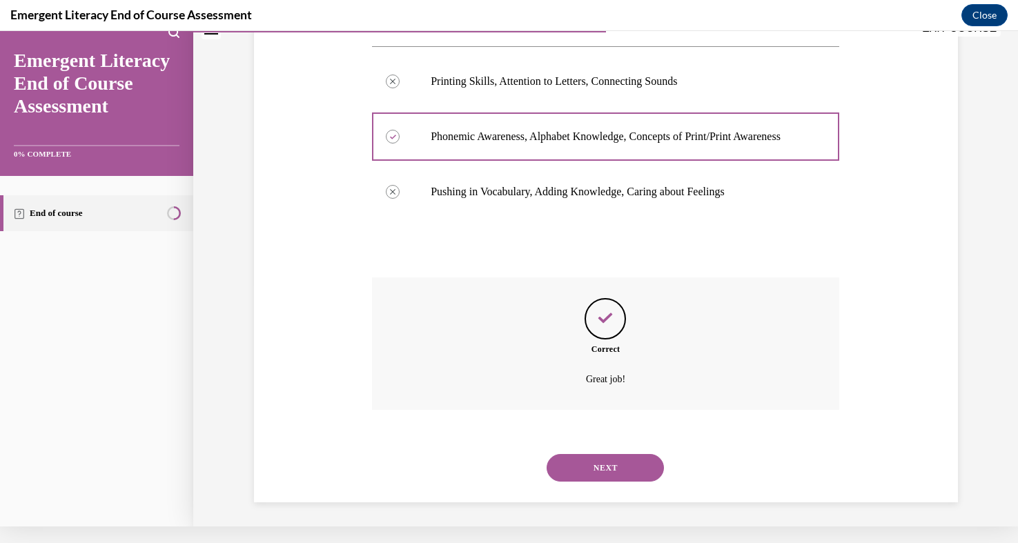
click at [605, 461] on button "NEXT" at bounding box center [605, 468] width 117 height 28
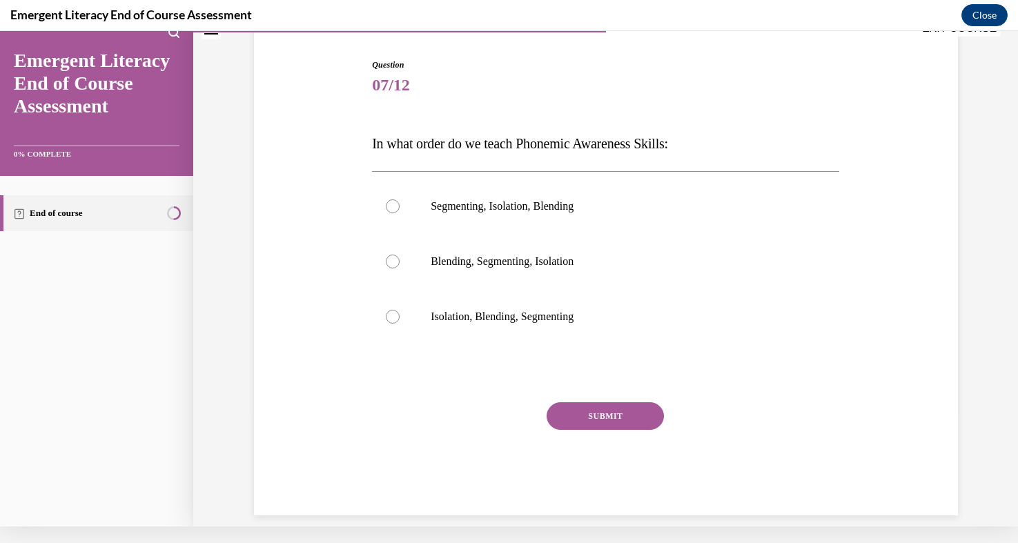
scroll to position [117, 0]
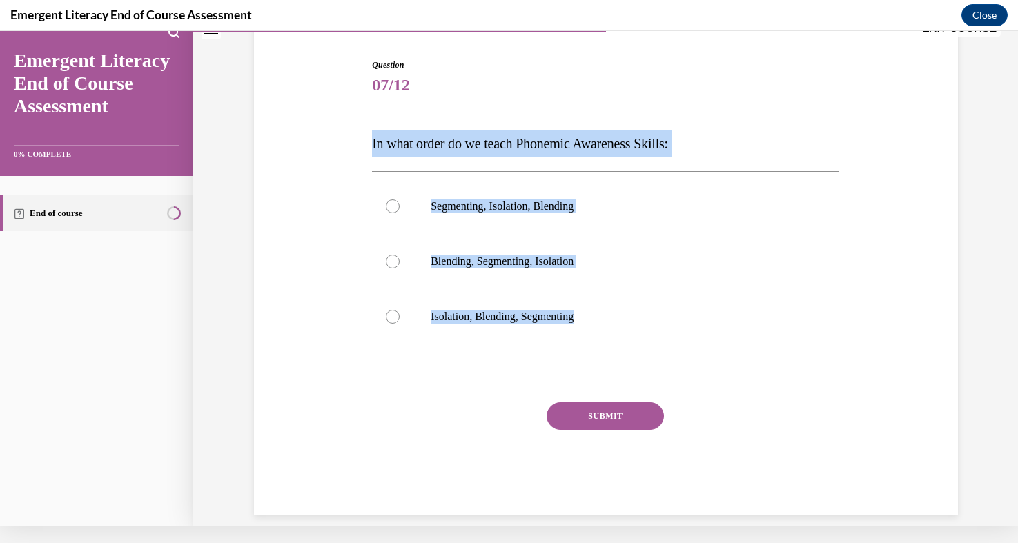
drag, startPoint x: 373, startPoint y: 144, endPoint x: 680, endPoint y: 355, distance: 372.7
click at [680, 355] on div "Question 07/12 In what order do we teach Phonemic Awareness Skills: Segmenting,…" at bounding box center [605, 287] width 467 height 457
copy div "In what order do we teach Phonemic Awareness Skills: Segmenting, Isolation, Ble…"
click at [277, 317] on div "Question 07/12 In what order do we teach Phonemic Awareness Skills: Segmenting,…" at bounding box center [606, 266] width 711 height 498
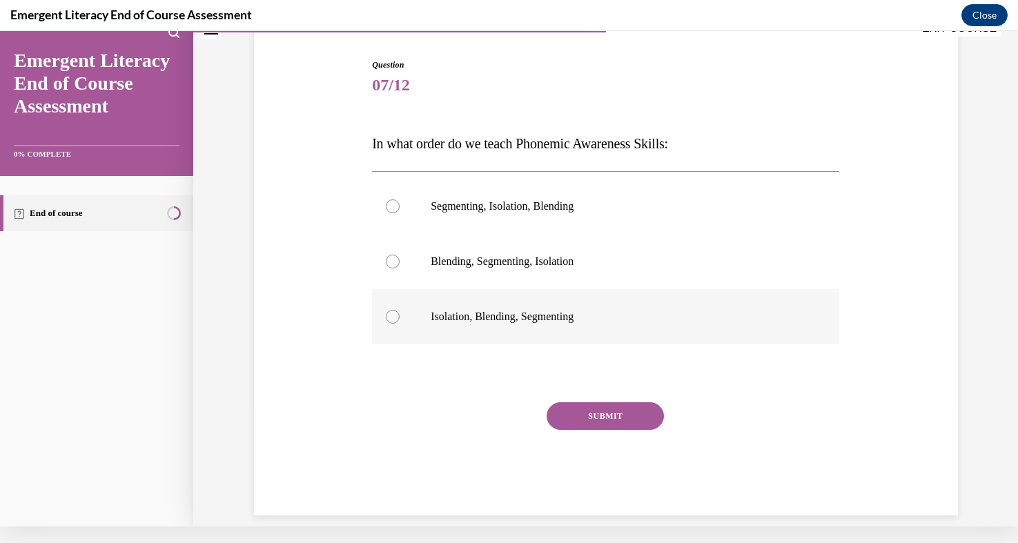
click at [485, 319] on p "Isolation, Blending, Segmenting" at bounding box center [618, 317] width 374 height 14
click at [400, 319] on input "Isolation, Blending, Segmenting" at bounding box center [393, 317] width 14 height 14
radio input "true"
click at [618, 423] on button "SUBMIT" at bounding box center [605, 416] width 117 height 28
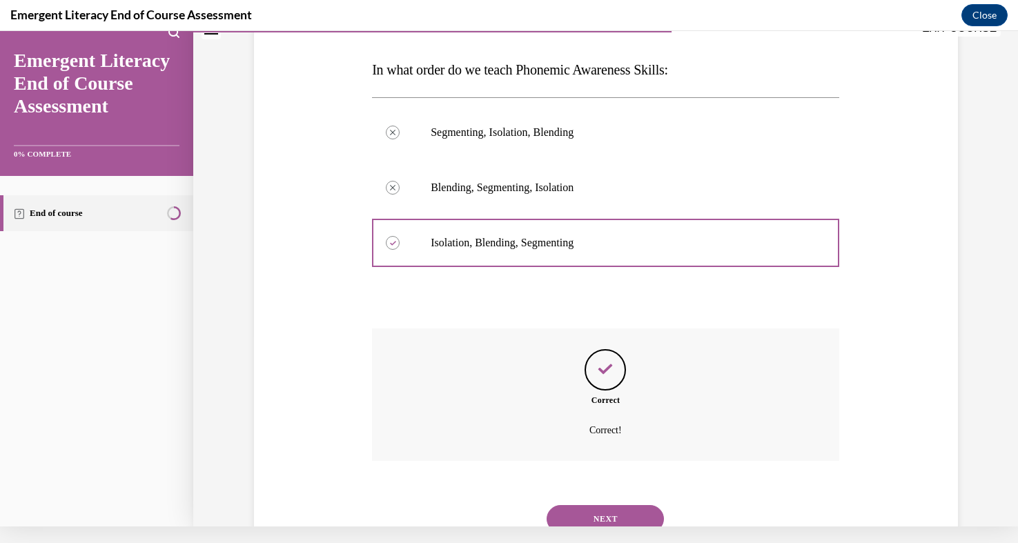
scroll to position [228, 0]
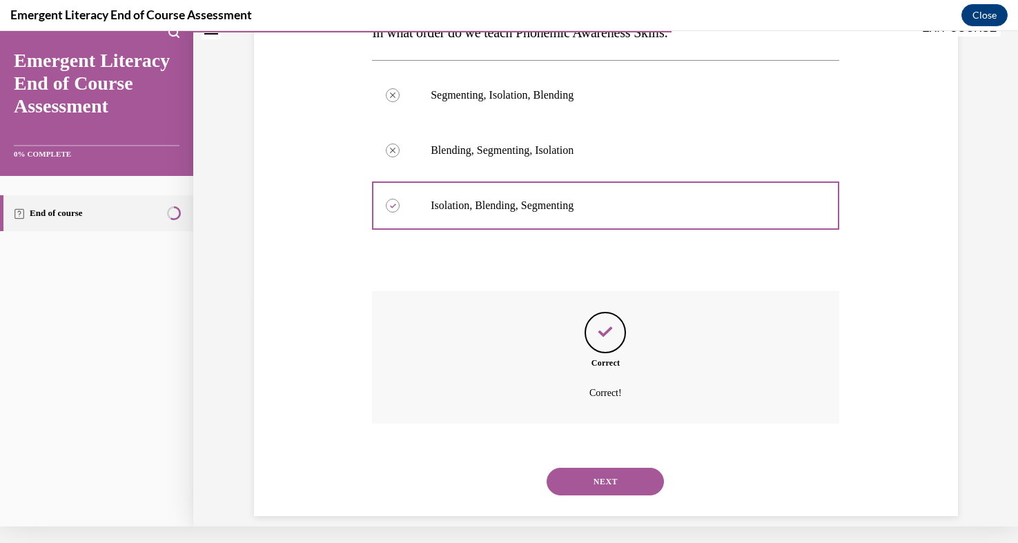
click at [598, 468] on button "NEXT" at bounding box center [605, 482] width 117 height 28
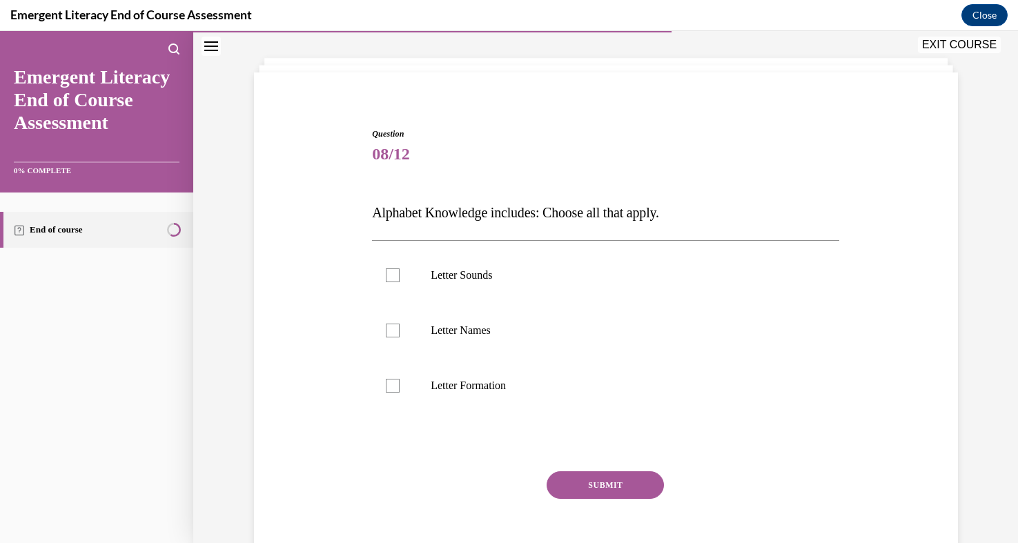
scroll to position [77, 0]
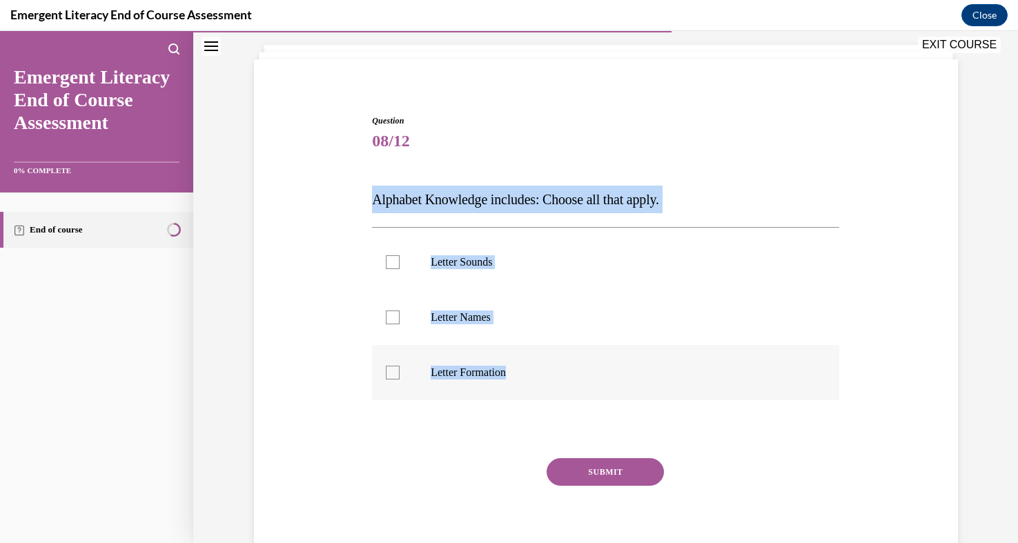
drag, startPoint x: 373, startPoint y: 205, endPoint x: 612, endPoint y: 386, distance: 300.1
click at [612, 386] on div "Question 08/12 Alphabet Knowledge includes: Choose all that apply. Letter Sound…" at bounding box center [605, 343] width 467 height 457
copy div "Alphabet Knowledge includes: Choose all that apply. Letter Sounds Letter Names …"
click at [333, 294] on div "Question 08/12 Alphabet Knowledge includes: Choose all that apply. Letter Sound…" at bounding box center [606, 322] width 711 height 498
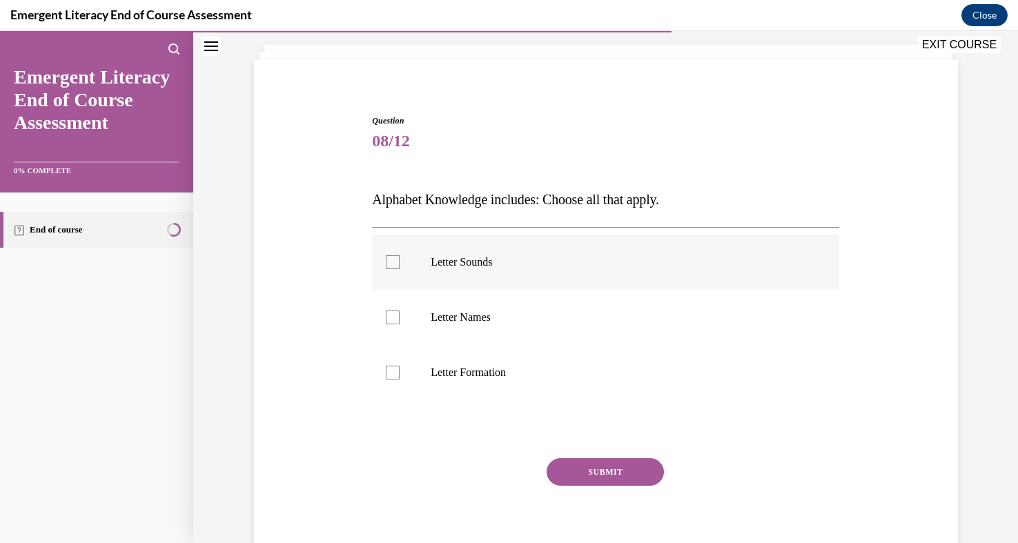
click at [388, 268] on div at bounding box center [393, 262] width 14 height 14
click at [388, 268] on input "Letter Sounds" at bounding box center [393, 262] width 14 height 14
checkbox input "true"
click at [390, 330] on label "Letter Names" at bounding box center [605, 317] width 467 height 55
click at [390, 324] on input "Letter Names" at bounding box center [393, 318] width 14 height 14
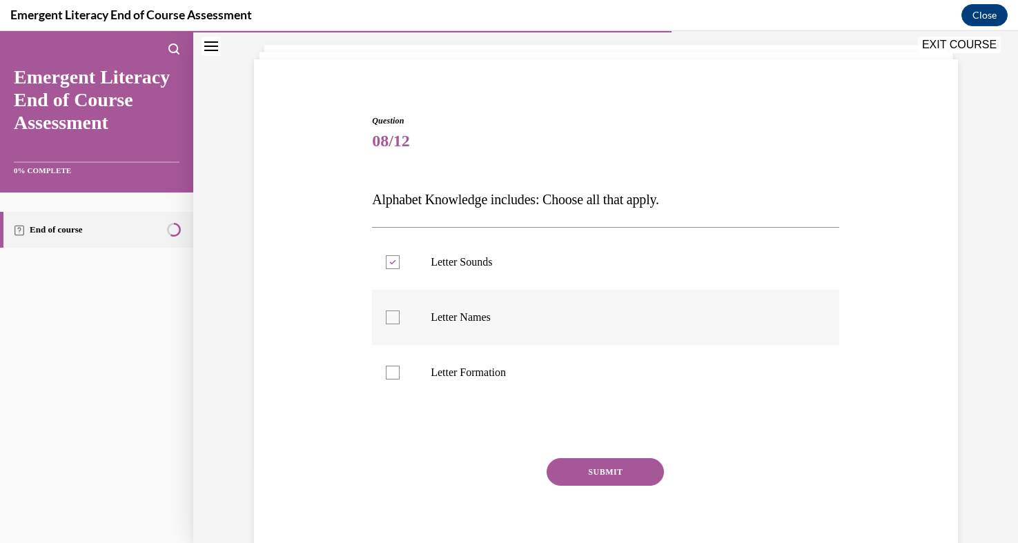
checkbox input "true"
click at [397, 381] on label "Letter Formation" at bounding box center [605, 372] width 467 height 55
click at [397, 380] on input "Letter Formation" at bounding box center [393, 373] width 14 height 14
checkbox input "true"
click at [603, 467] on button "SUBMIT" at bounding box center [605, 472] width 117 height 28
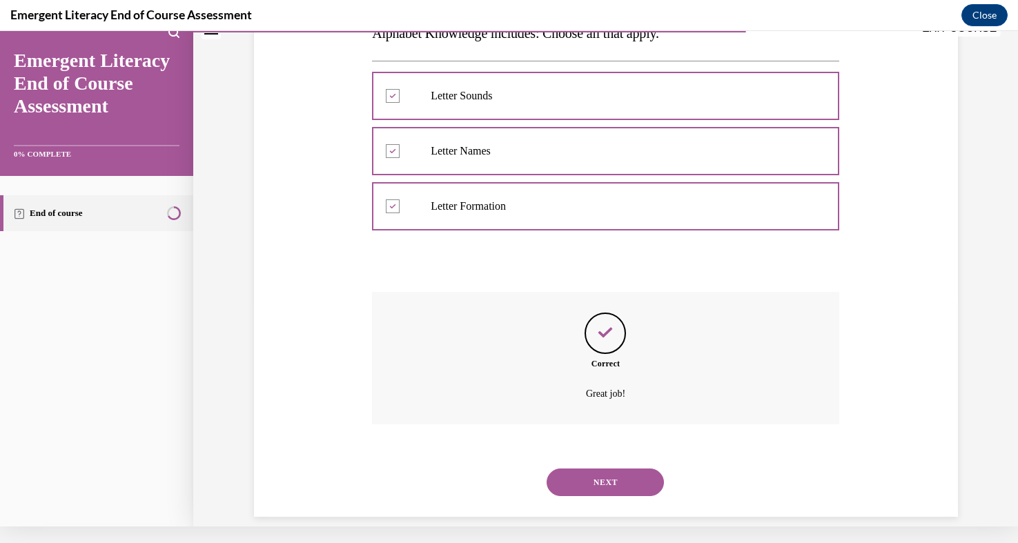
scroll to position [228, 0]
click at [589, 468] on button "NEXT" at bounding box center [605, 482] width 117 height 28
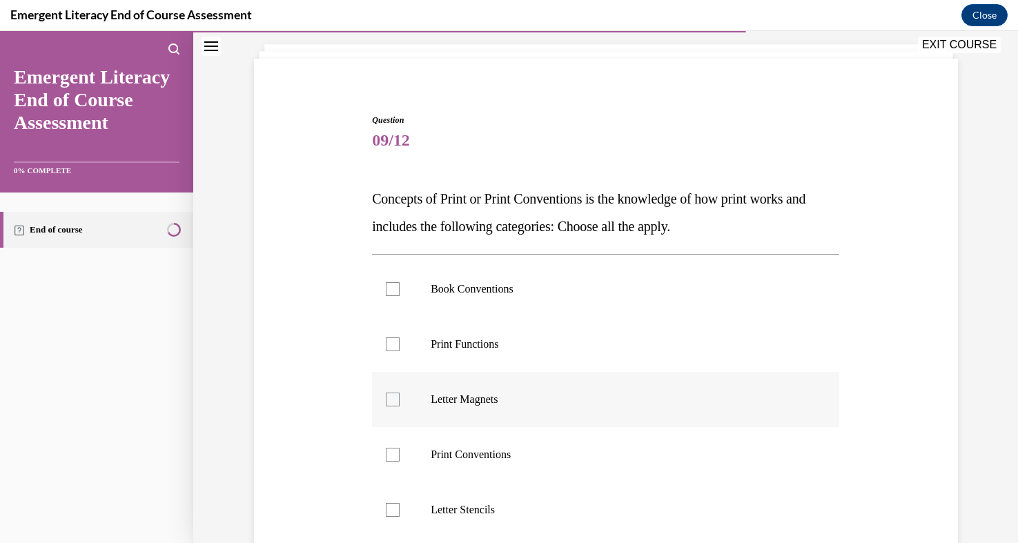
scroll to position [106, 0]
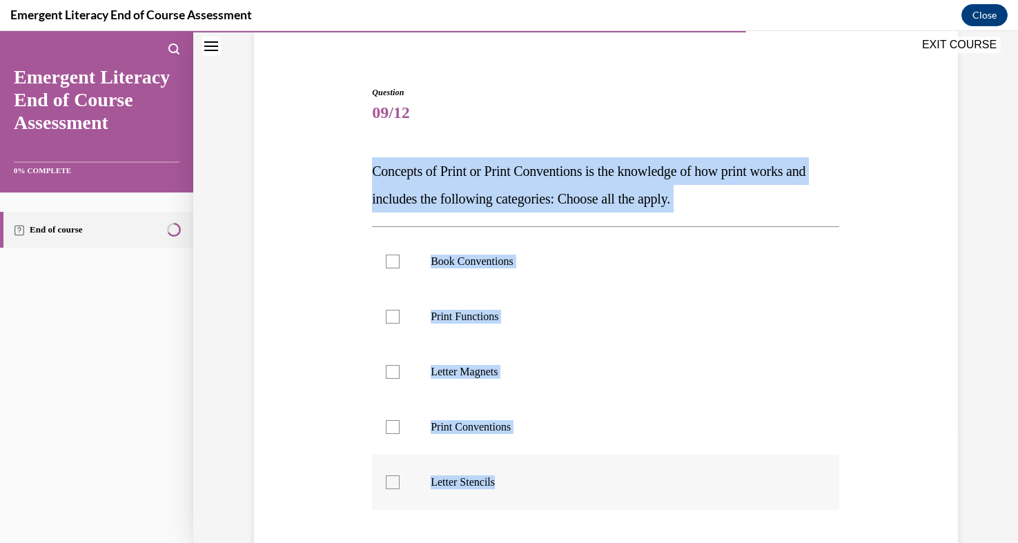
drag, startPoint x: 373, startPoint y: 171, endPoint x: 609, endPoint y: 490, distance: 396.7
click at [609, 490] on div "Question 09/12 Concepts of Print or Print Conventions is the knowledge of how p…" at bounding box center [605, 383] width 467 height 595
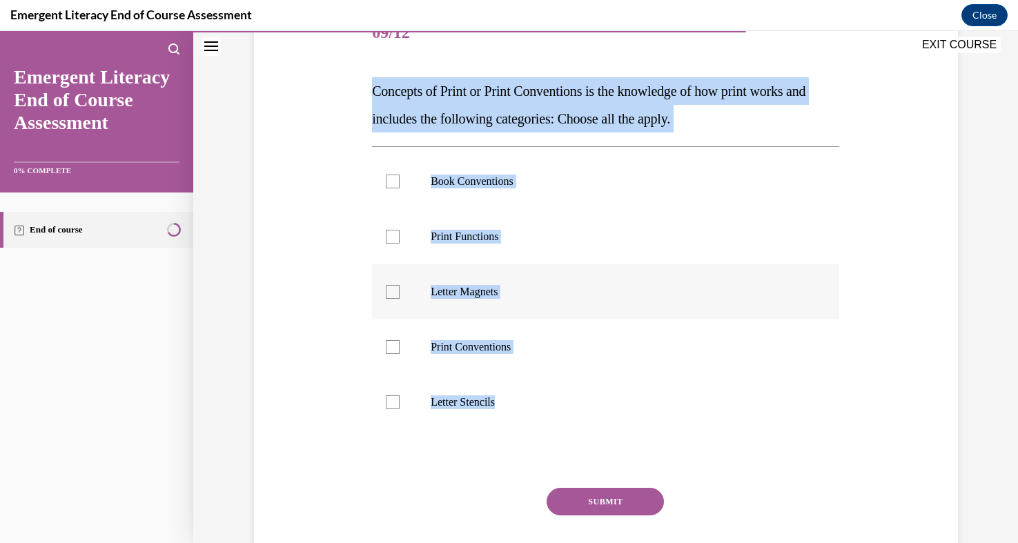
scroll to position [221, 0]
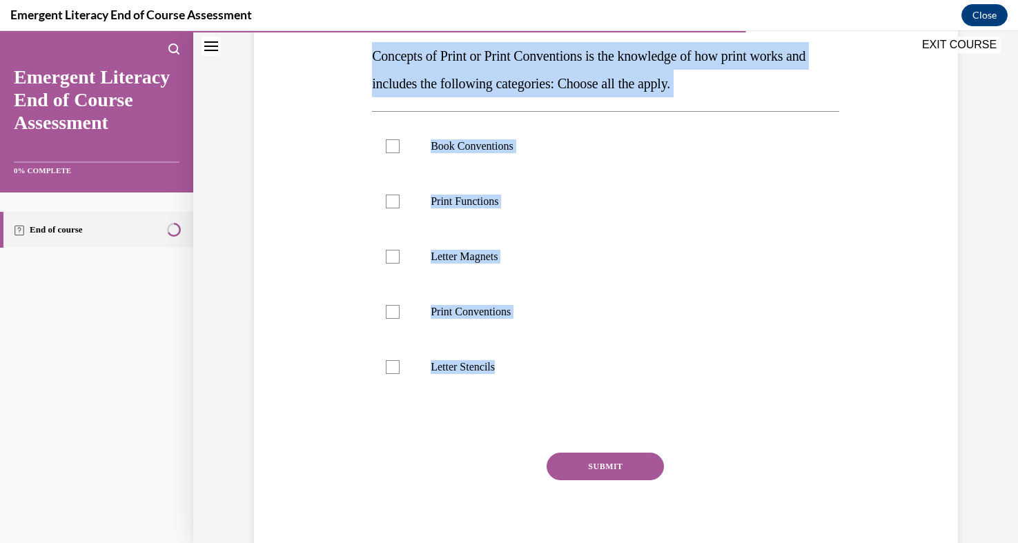
copy div "Concepts of Print or Print Conventions is the knowledge of how print works and …"
click at [357, 363] on div "Question 09/12 Concepts of Print or Print Conventions is the knowledge of how p…" at bounding box center [606, 248] width 711 height 636
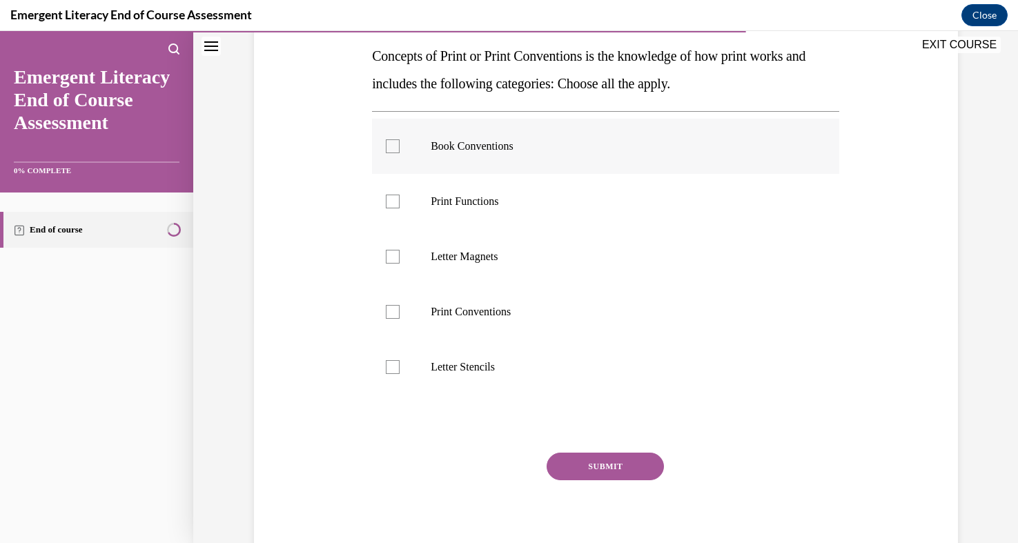
click at [398, 144] on div at bounding box center [393, 146] width 14 height 14
click at [398, 144] on input "Book Conventions" at bounding box center [393, 146] width 14 height 14
checkbox input "true"
click at [462, 206] on p "Print Functions" at bounding box center [618, 202] width 374 height 14
click at [400, 206] on input "Print Functions" at bounding box center [393, 202] width 14 height 14
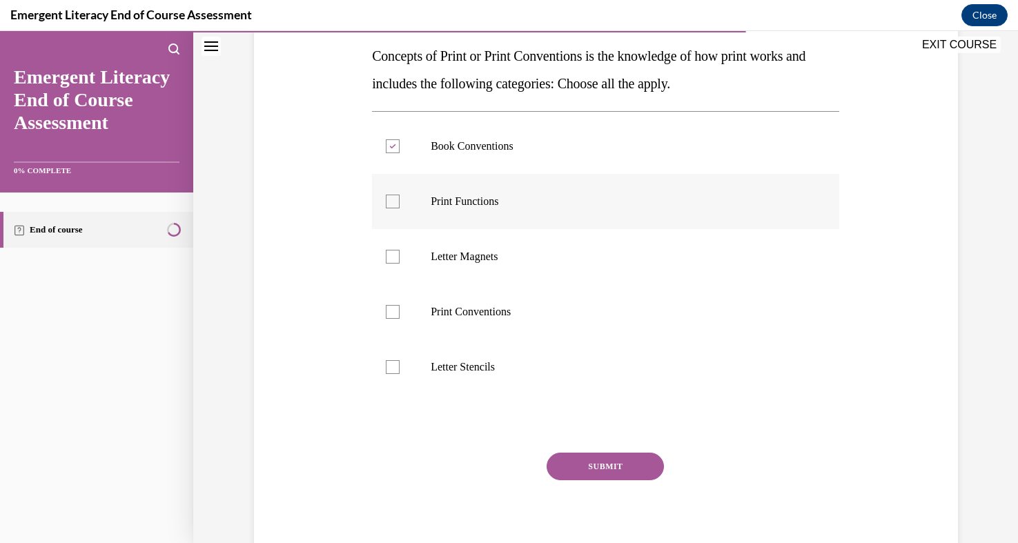
checkbox input "true"
click at [462, 322] on label "Print Conventions" at bounding box center [605, 311] width 467 height 55
click at [400, 319] on input "Print Conventions" at bounding box center [393, 312] width 14 height 14
checkbox input "true"
click at [618, 472] on button "SUBMIT" at bounding box center [605, 467] width 117 height 28
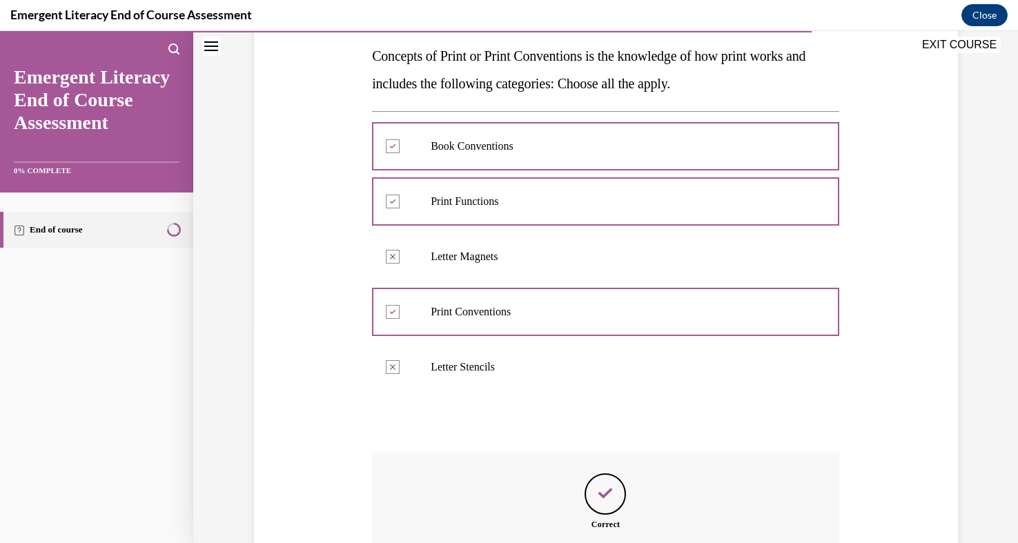
scroll to position [17, 0]
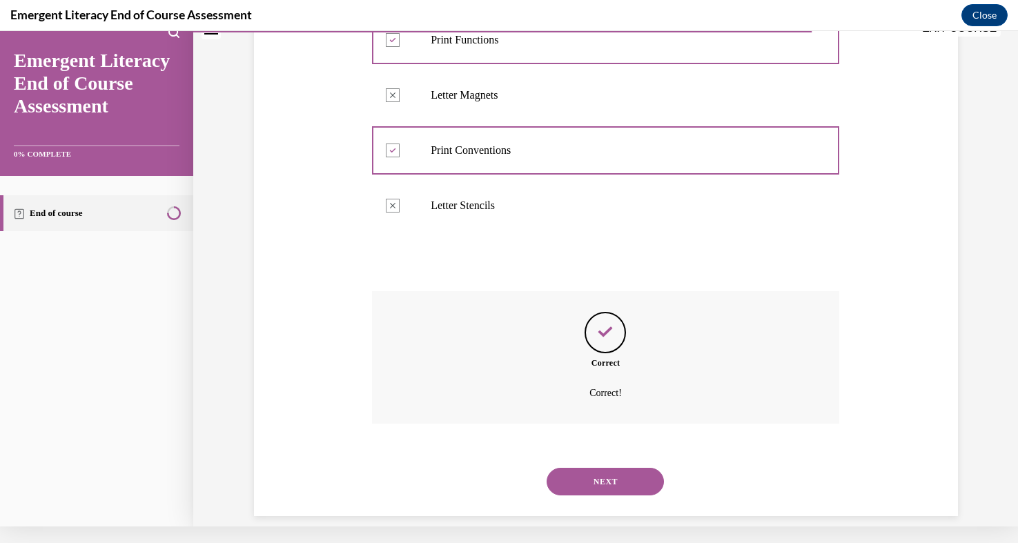
click at [605, 469] on button "NEXT" at bounding box center [605, 482] width 117 height 28
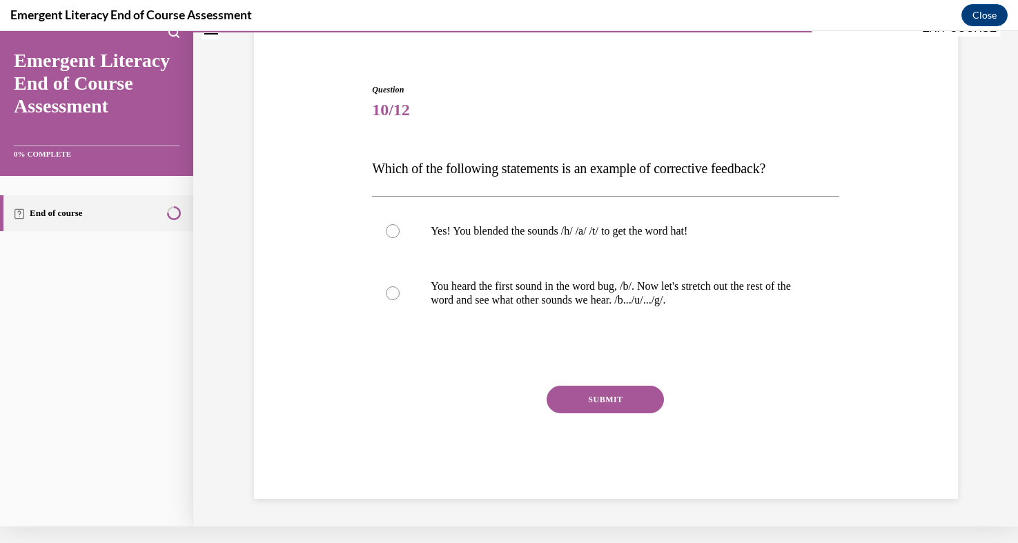
scroll to position [75, 0]
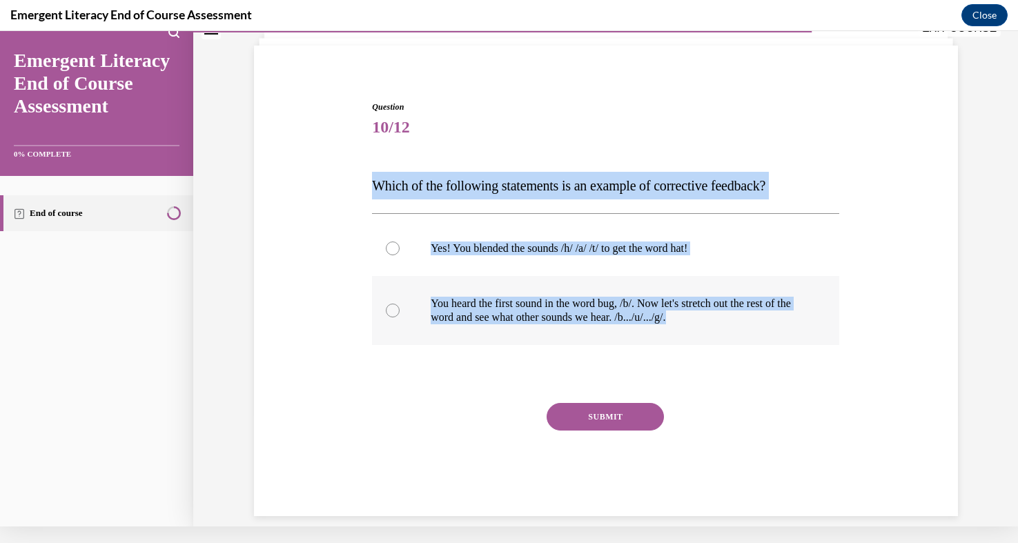
drag, startPoint x: 375, startPoint y: 188, endPoint x: 767, endPoint y: 335, distance: 418.7
click at [767, 335] on div "Question 10/12 Which of the following statements is an example of corrective fe…" at bounding box center [605, 308] width 467 height 415
copy div "Which of the following statements is an example of corrective feedback? Yes! Yo…"
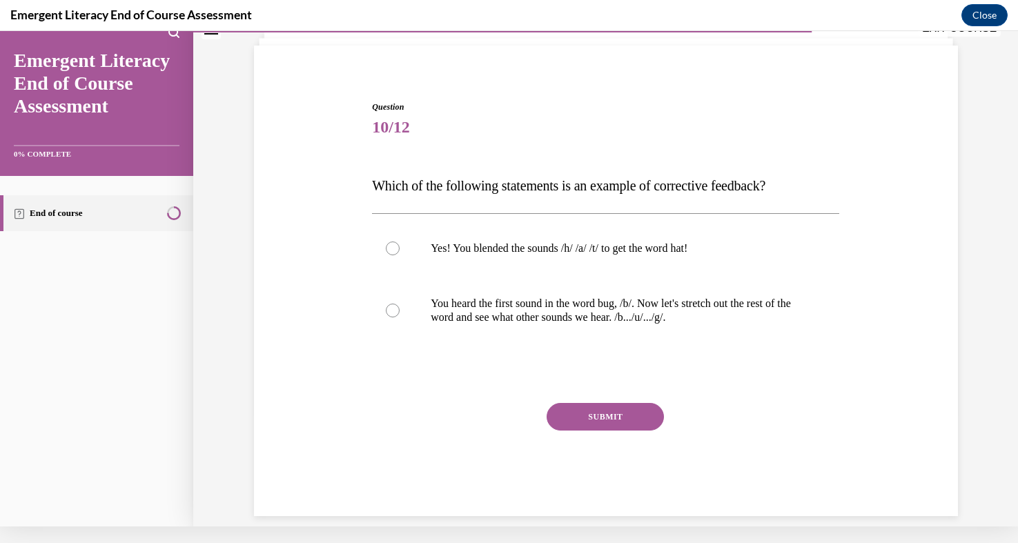
click at [397, 383] on div "Question 10/12 Which of the following statements is an example of corrective fe…" at bounding box center [605, 308] width 467 height 415
click at [479, 319] on p "You heard the first sound in the word bug, /b/. Now let's stretch out the rest …" at bounding box center [618, 311] width 374 height 28
click at [400, 317] on input "You heard the first sound in the word bug, /b/. Now let's stretch out the rest …" at bounding box center [393, 311] width 14 height 14
radio input "true"
click at [589, 420] on button "SUBMIT" at bounding box center [605, 417] width 117 height 28
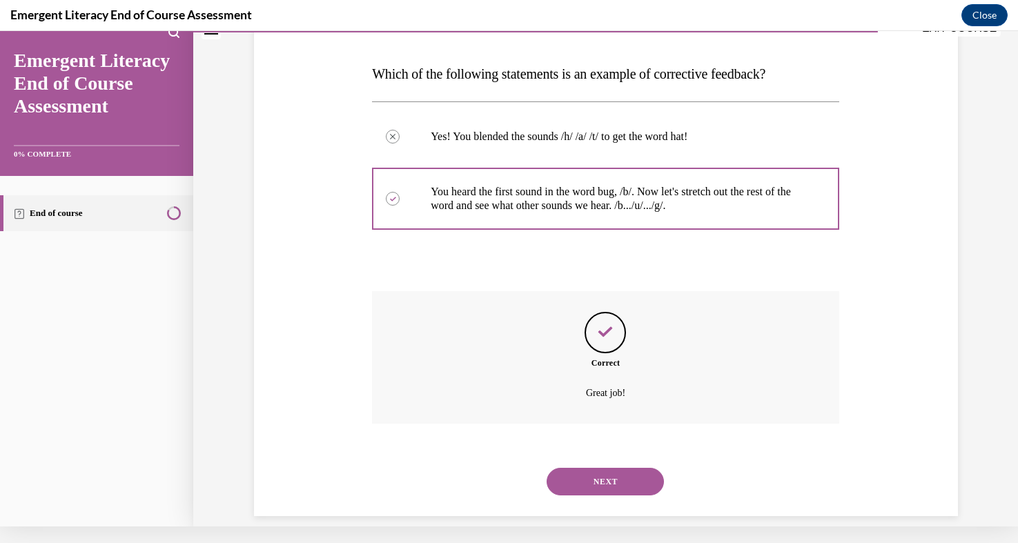
click at [589, 477] on button "NEXT" at bounding box center [605, 482] width 117 height 28
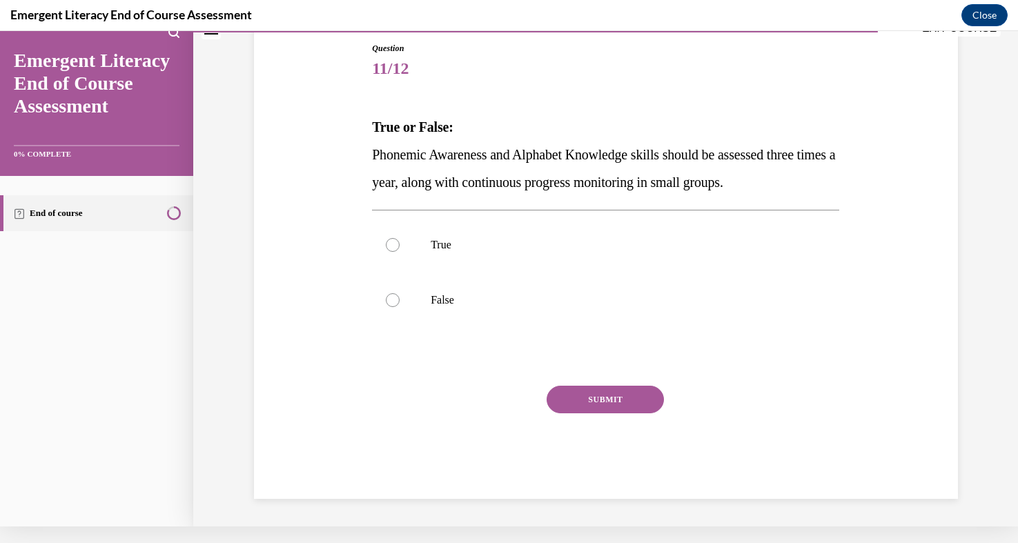
scroll to position [117, 0]
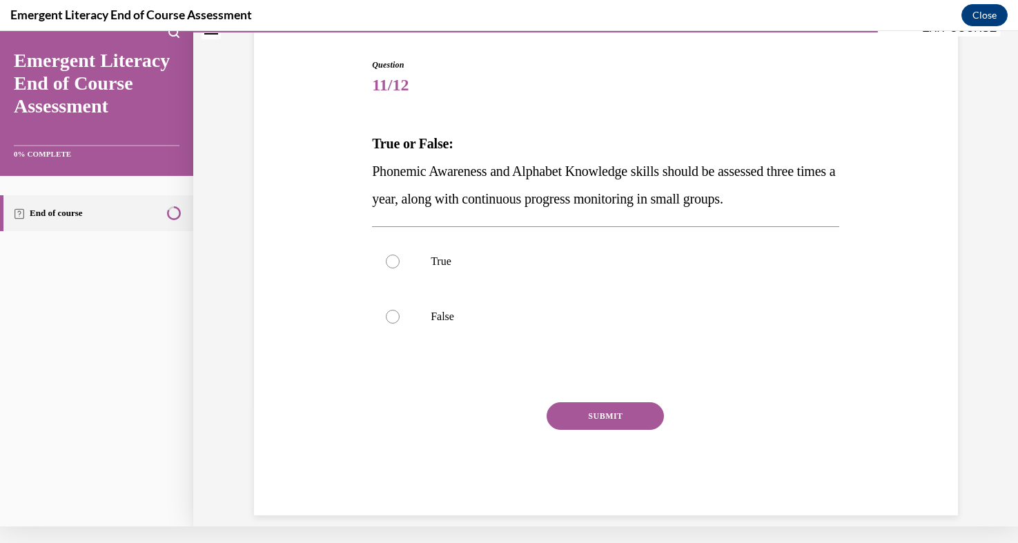
click at [374, 103] on div "Question 11/12 True or False: Phonemic Awareness and Alphabet Knowledge skills …" at bounding box center [605, 287] width 467 height 457
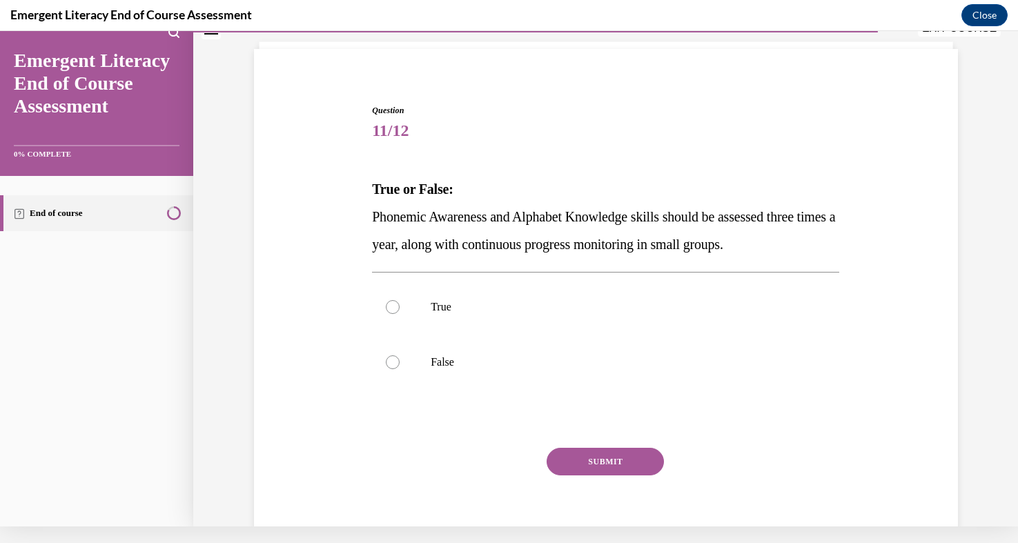
scroll to position [61, 0]
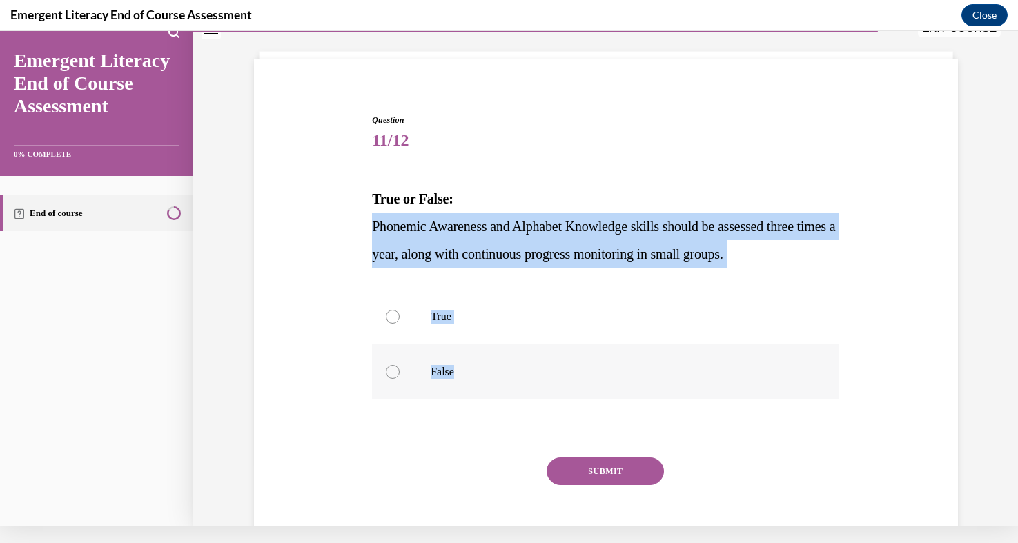
drag, startPoint x: 373, startPoint y: 226, endPoint x: 574, endPoint y: 387, distance: 257.4
click at [574, 387] on div "Question 11/12 True or False: Phonemic Awareness and Alphabet Knowledge skills …" at bounding box center [605, 342] width 467 height 457
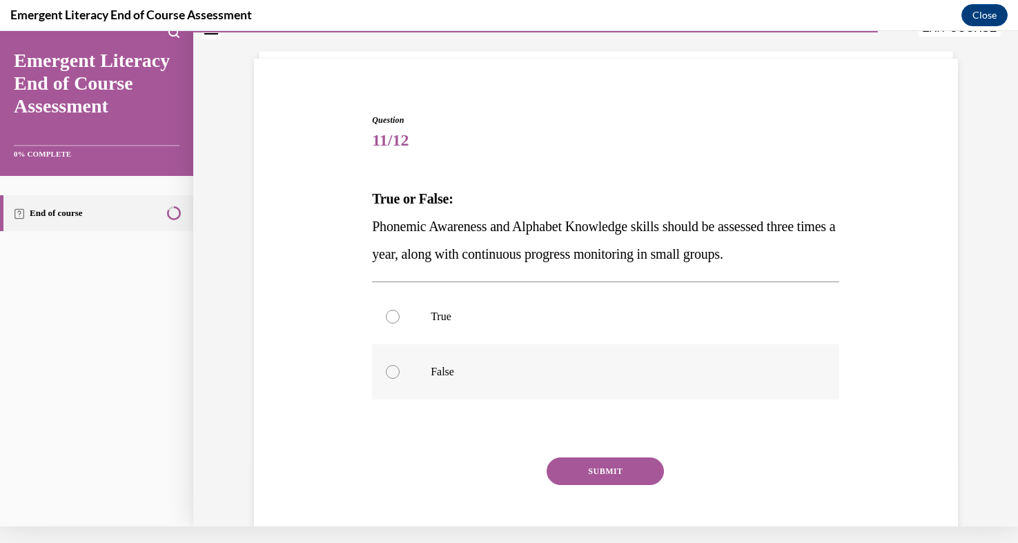
click at [382, 376] on label "False" at bounding box center [605, 371] width 467 height 55
click at [386, 376] on input "False" at bounding box center [393, 372] width 14 height 14
radio input "true"
click at [433, 319] on p "True" at bounding box center [618, 317] width 374 height 14
click at [400, 319] on input "True" at bounding box center [393, 317] width 14 height 14
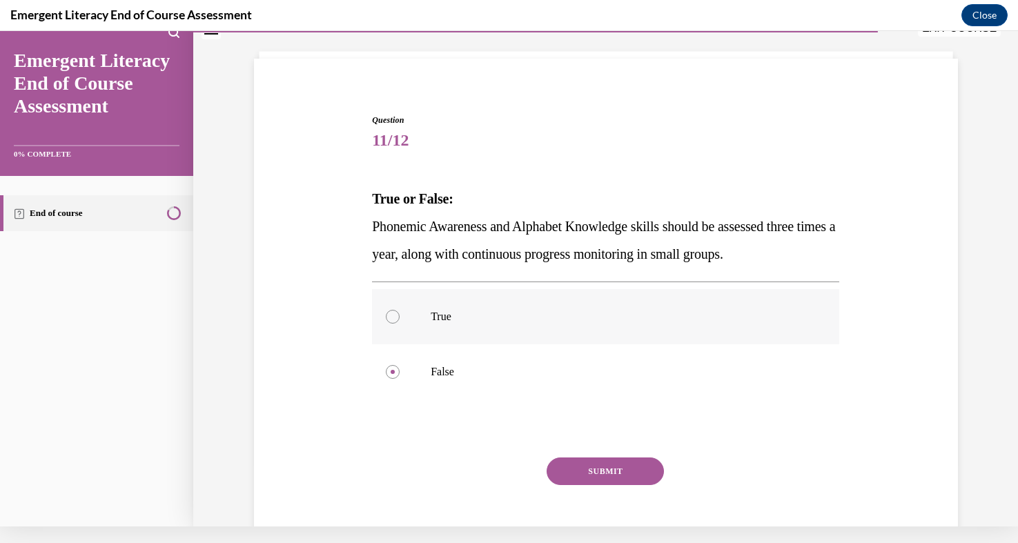
radio input "true"
click at [596, 479] on button "SUBMIT" at bounding box center [605, 472] width 117 height 28
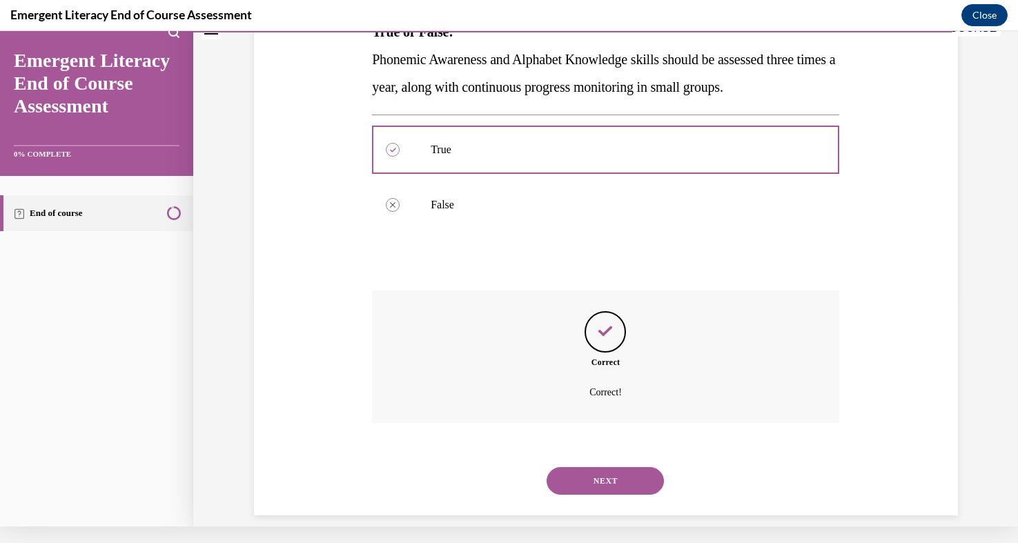
scroll to position [228, 0]
click at [590, 468] on button "NEXT" at bounding box center [605, 482] width 117 height 28
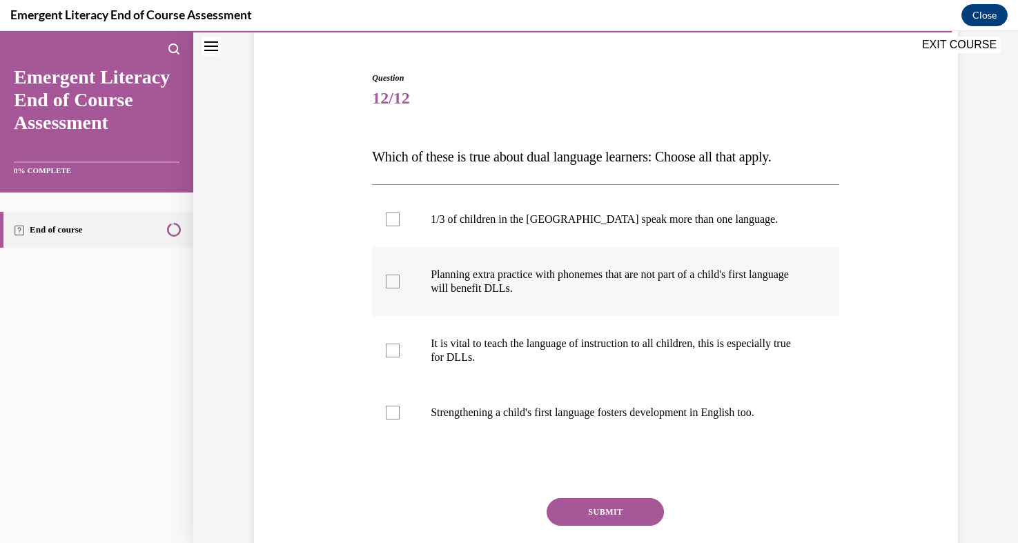
scroll to position [123, 0]
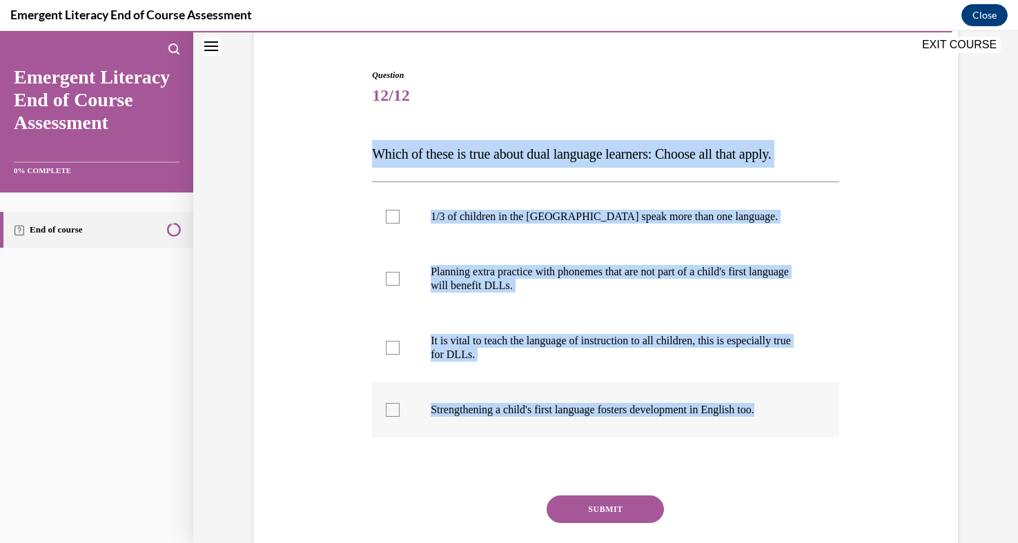
drag, startPoint x: 372, startPoint y: 148, endPoint x: 799, endPoint y: 415, distance: 502.9
click at [799, 415] on div "Question 12/12 Which of these is true about dual language learners: Choose all …" at bounding box center [605, 339] width 467 height 540
click at [319, 337] on div "Question 12/12 Which of these is true about dual language learners: Choose all …" at bounding box center [606, 318] width 711 height 581
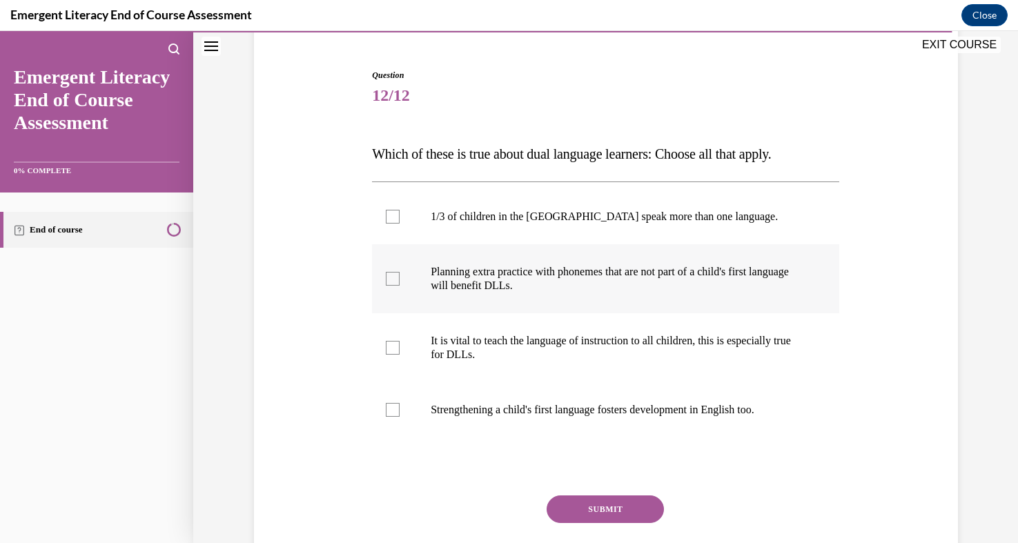
click at [389, 280] on div at bounding box center [393, 279] width 14 height 14
click at [389, 280] on input "Planning extra practice with phonemes that are not part of a child's first lang…" at bounding box center [393, 279] width 14 height 14
checkbox input "true"
click at [466, 350] on p "It is vital to teach the language of instruction to all children, this is espec…" at bounding box center [618, 348] width 374 height 28
click at [400, 350] on input "It is vital to teach the language of instruction to all children, this is espec…" at bounding box center [393, 348] width 14 height 14
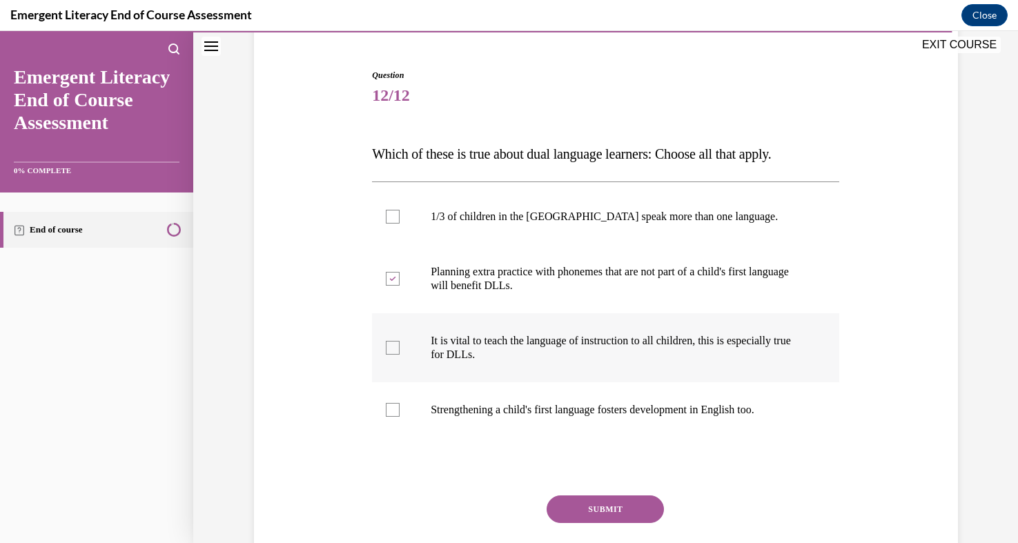
checkbox input "true"
click at [504, 417] on label "Strengthening a child's first language fosters development in English too." at bounding box center [605, 409] width 467 height 55
click at [400, 417] on input "Strengthening a child's first language fosters development in English too." at bounding box center [393, 410] width 14 height 14
checkbox input "true"
click at [594, 520] on button "SUBMIT" at bounding box center [605, 510] width 117 height 28
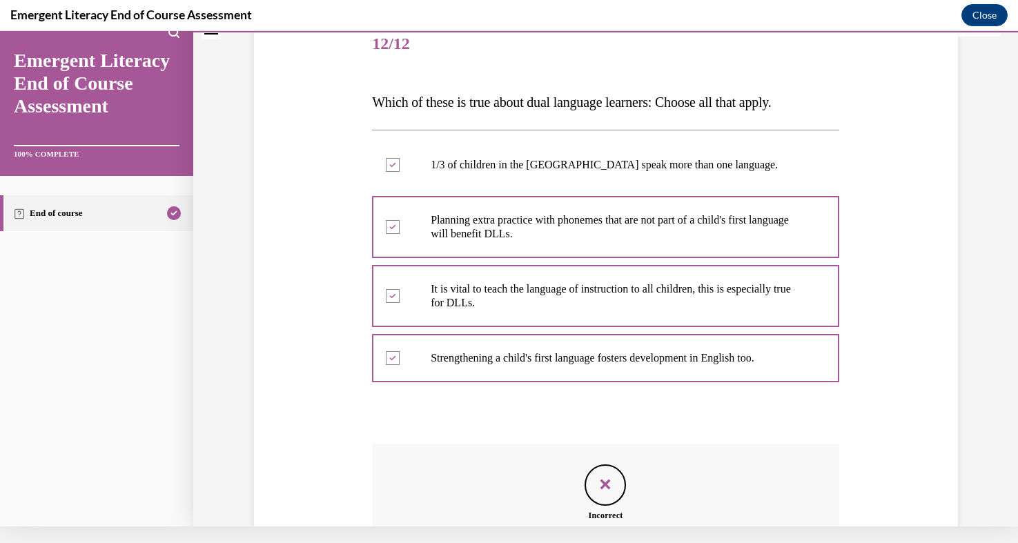
scroll to position [326, 0]
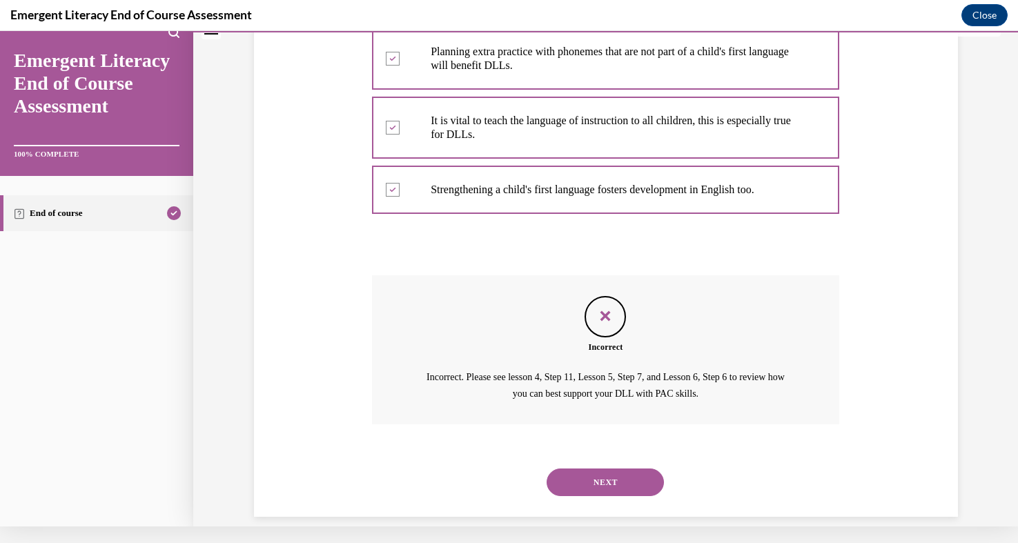
click at [603, 469] on button "NEXT" at bounding box center [605, 483] width 117 height 28
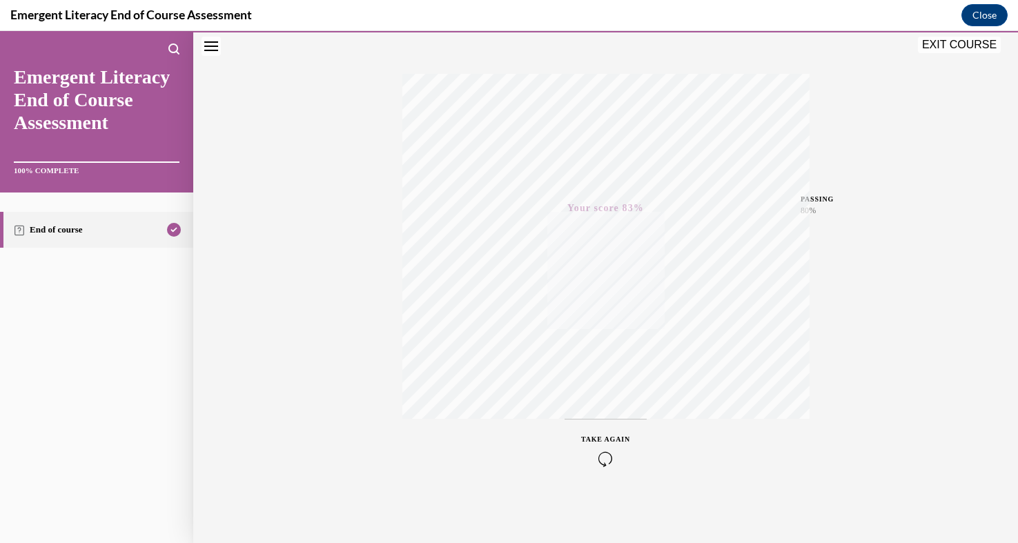
scroll to position [195, 0]
click at [956, 45] on button "EXIT COURSE" at bounding box center [959, 45] width 83 height 17
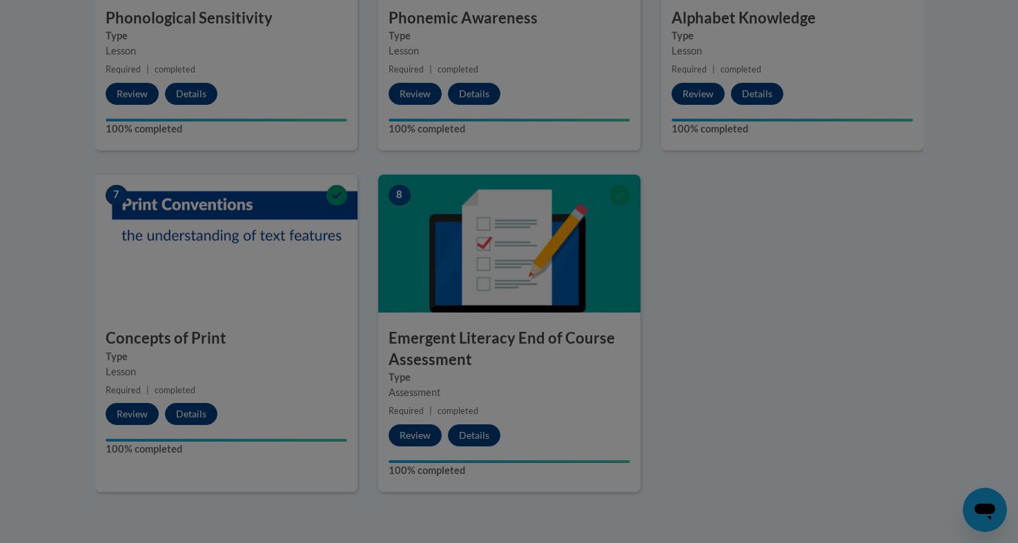
scroll to position [961, 1]
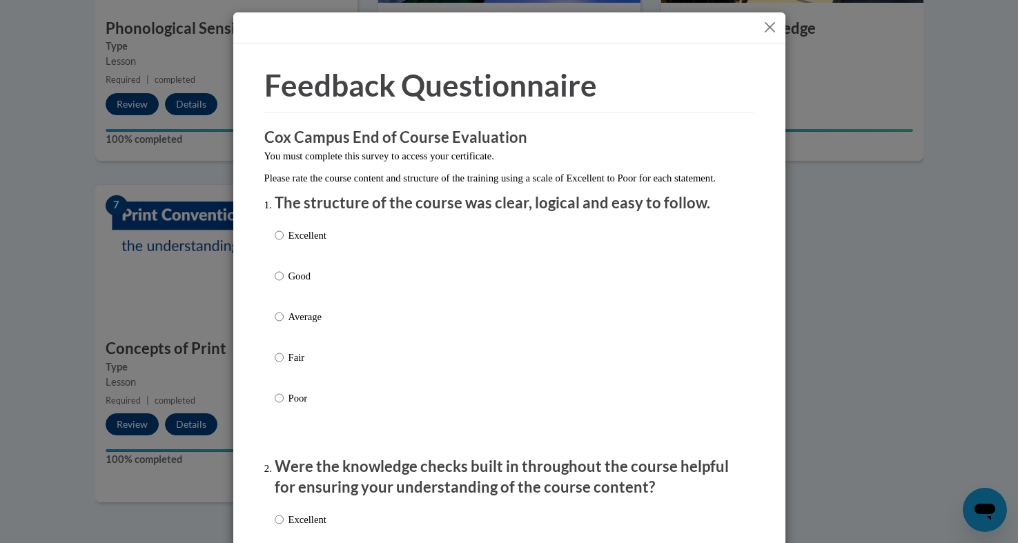
click at [276, 284] on input "Good" at bounding box center [279, 275] width 9 height 15
radio input "true"
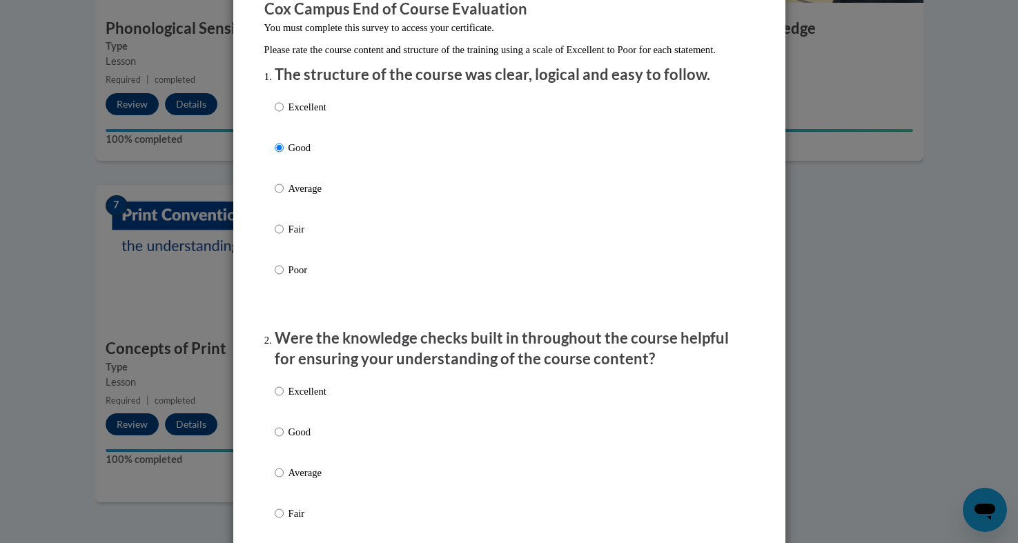
scroll to position [260, 0]
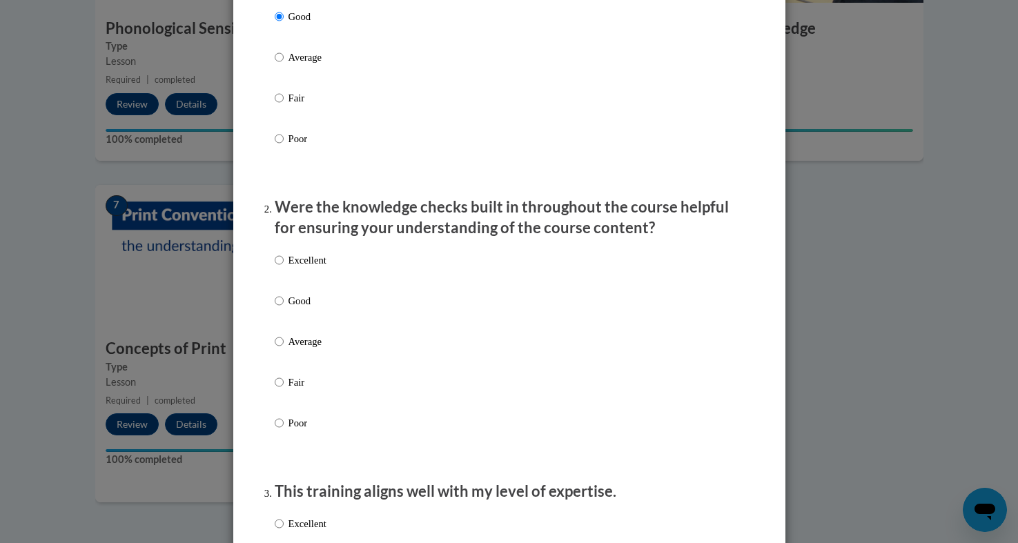
click at [281, 309] on input "Good" at bounding box center [279, 300] width 9 height 15
radio input "true"
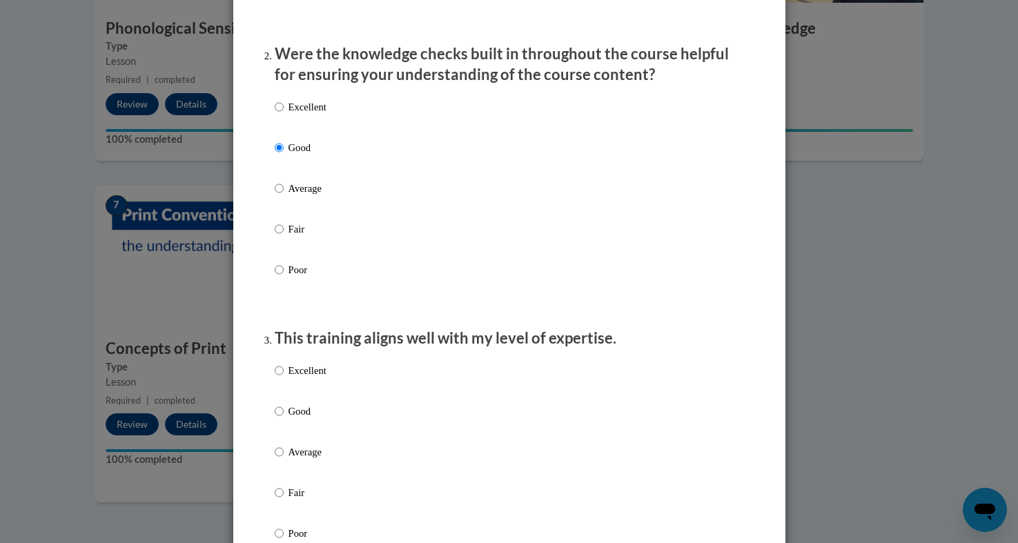
scroll to position [503, 0]
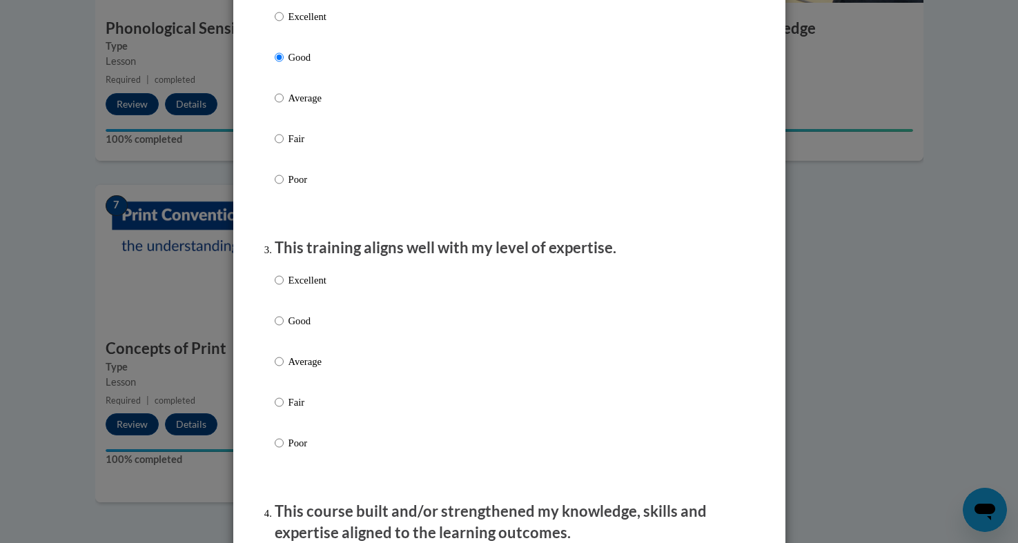
click at [275, 329] on input "Good" at bounding box center [279, 320] width 9 height 15
radio input "true"
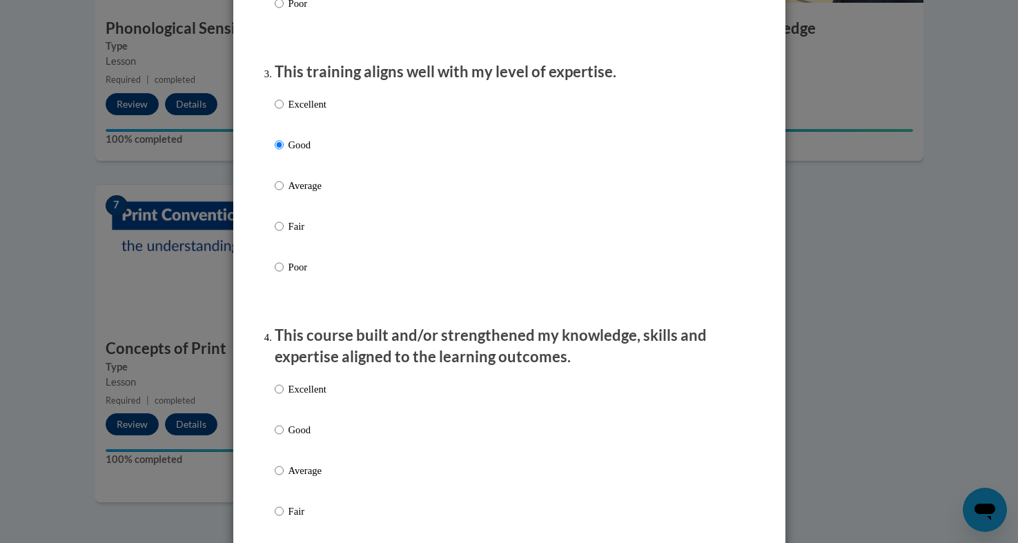
scroll to position [832, 0]
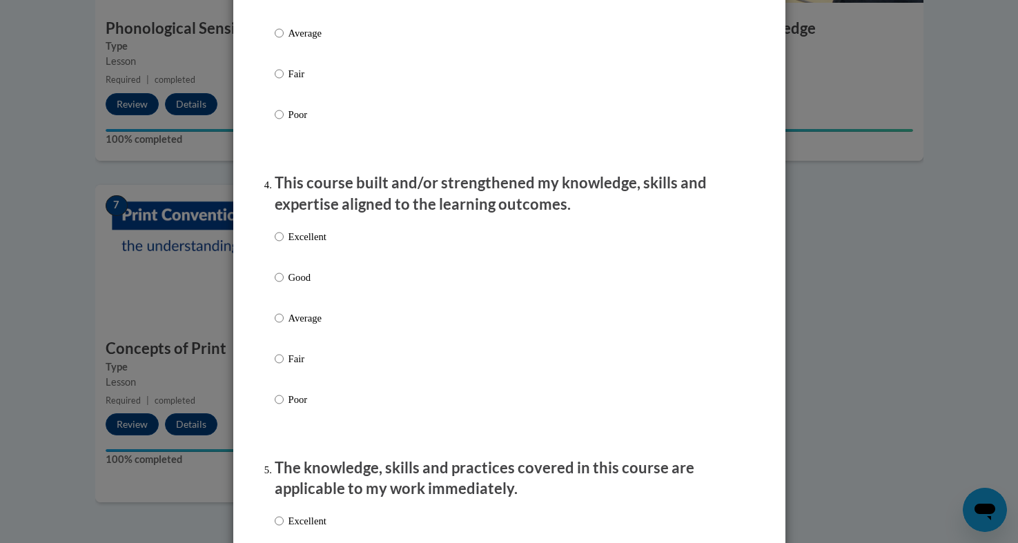
click at [279, 284] on input "Good" at bounding box center [279, 277] width 9 height 15
radio input "true"
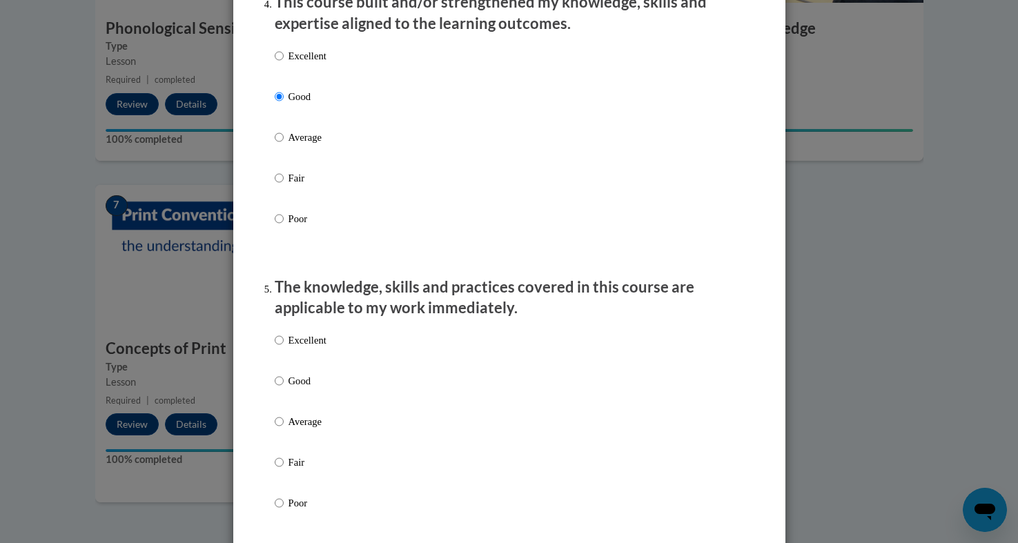
click at [276, 389] on input "Good" at bounding box center [279, 380] width 9 height 15
radio input "true"
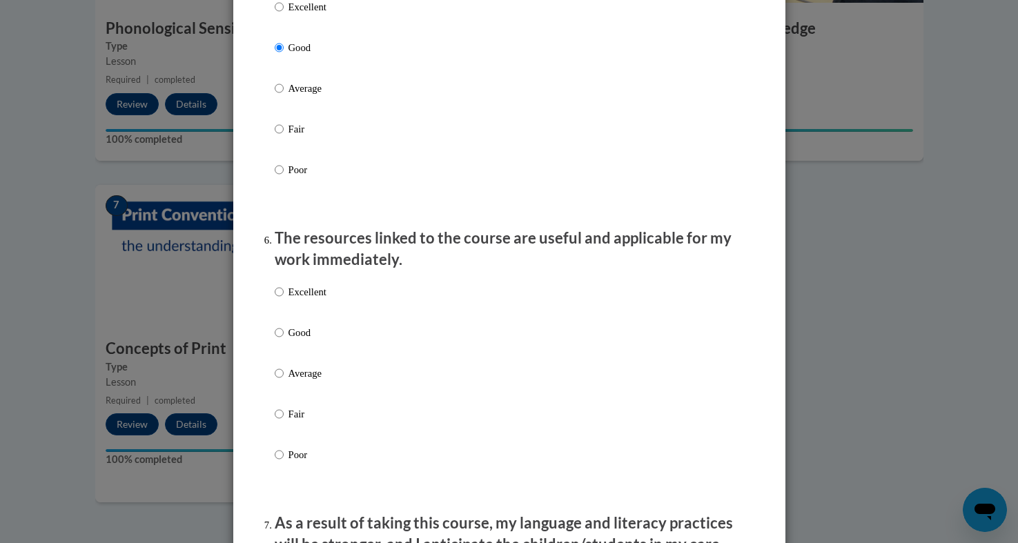
scroll to position [1349, 0]
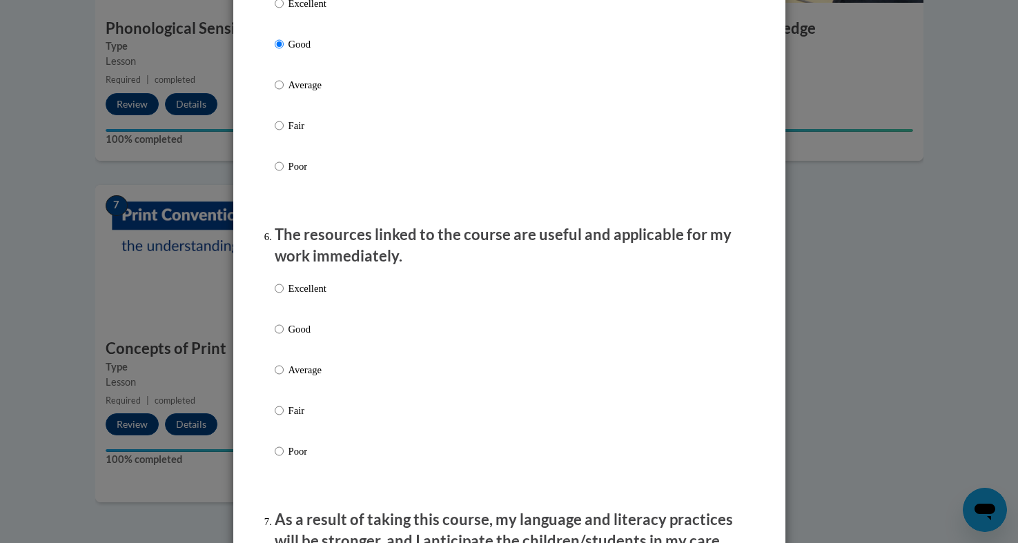
click at [282, 334] on input "Good" at bounding box center [279, 329] width 9 height 15
radio input "true"
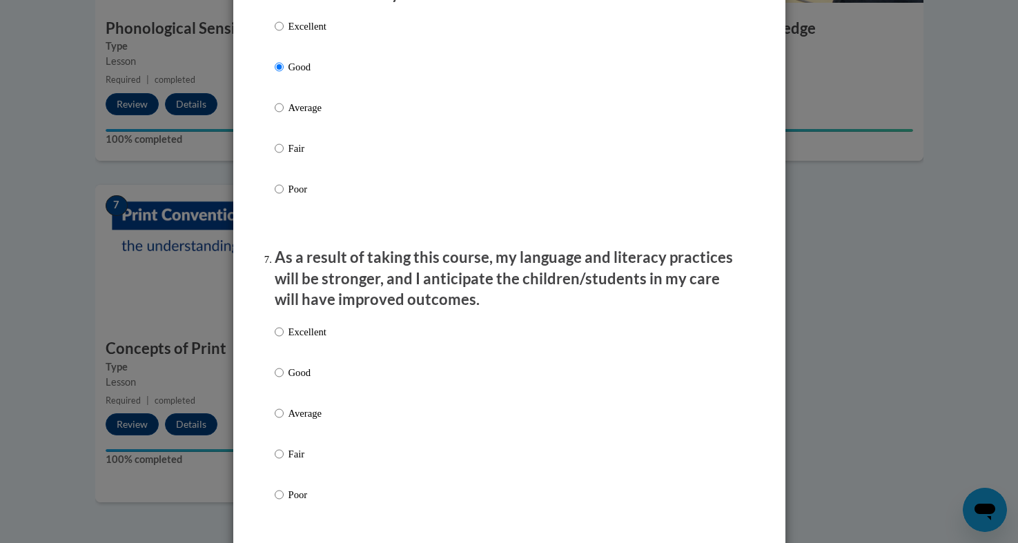
click at [279, 377] on input "Good" at bounding box center [279, 372] width 9 height 15
radio input "true"
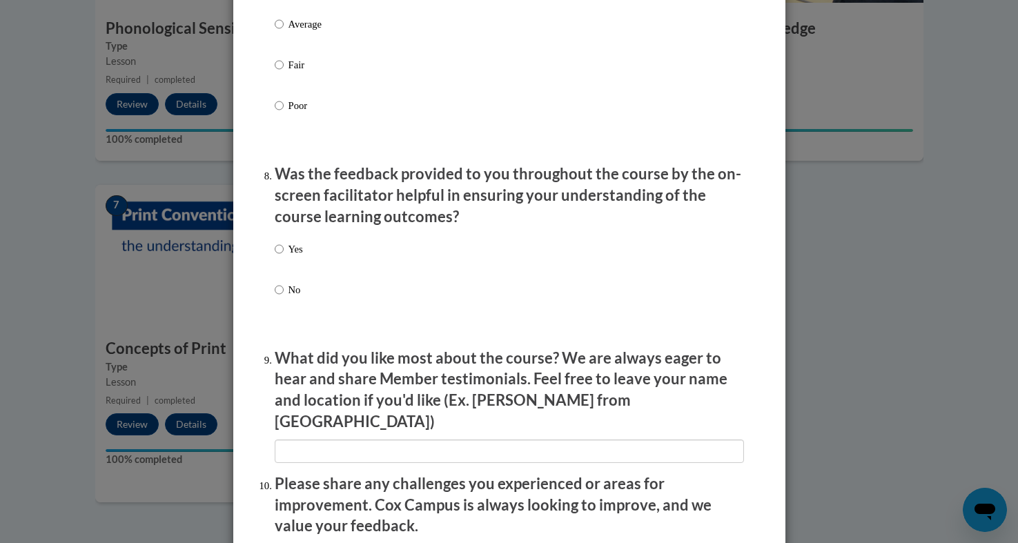
scroll to position [2022, 0]
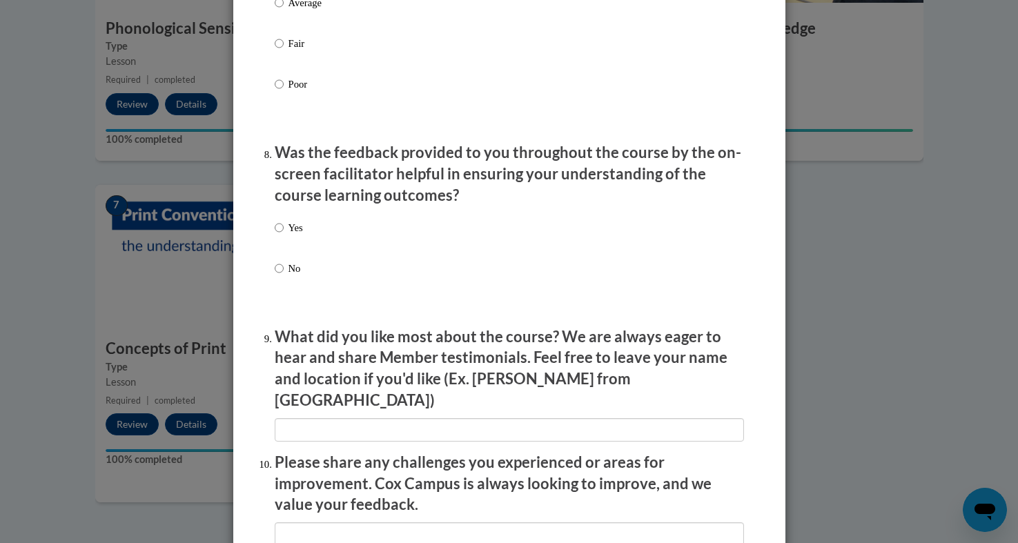
click at [277, 227] on input "Yes" at bounding box center [279, 227] width 9 height 15
radio input "true"
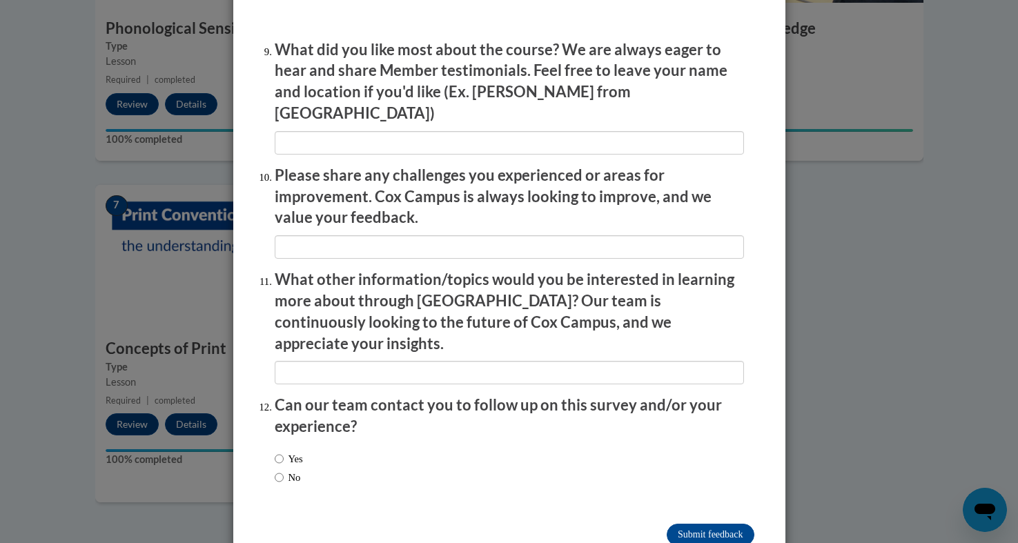
scroll to position [2309, 0]
click at [277, 452] on input "Yes" at bounding box center [279, 459] width 9 height 15
radio input "true"
click at [730, 525] on input "Submit feedback" at bounding box center [710, 536] width 87 height 22
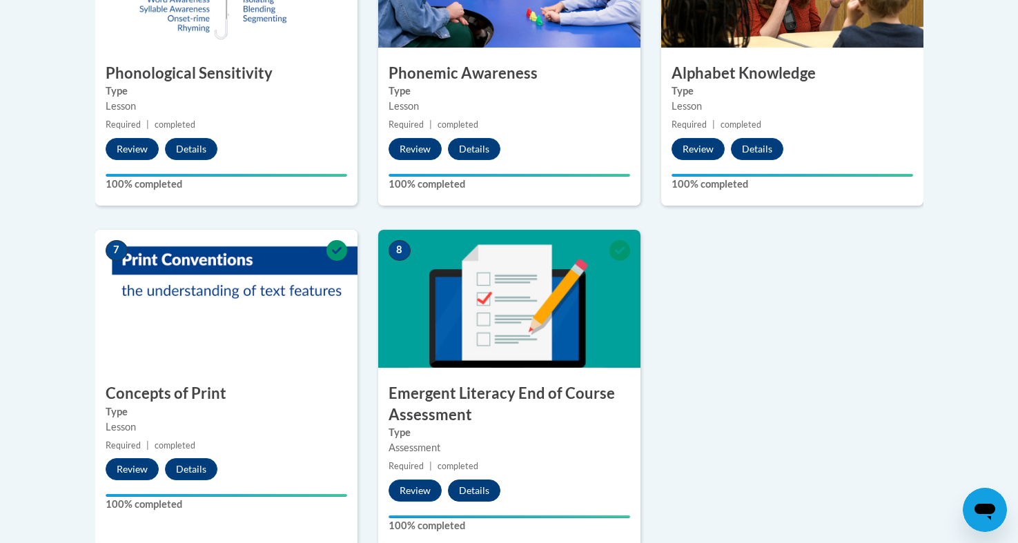
scroll to position [916, 0]
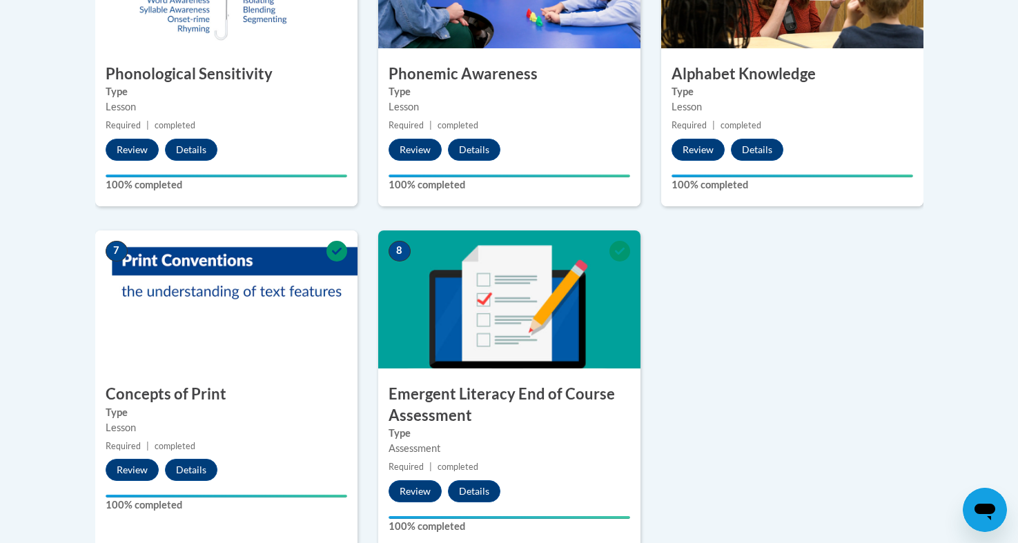
click at [615, 254] on icon at bounding box center [619, 251] width 21 height 21
click at [472, 485] on button "Details" at bounding box center [474, 491] width 52 height 22
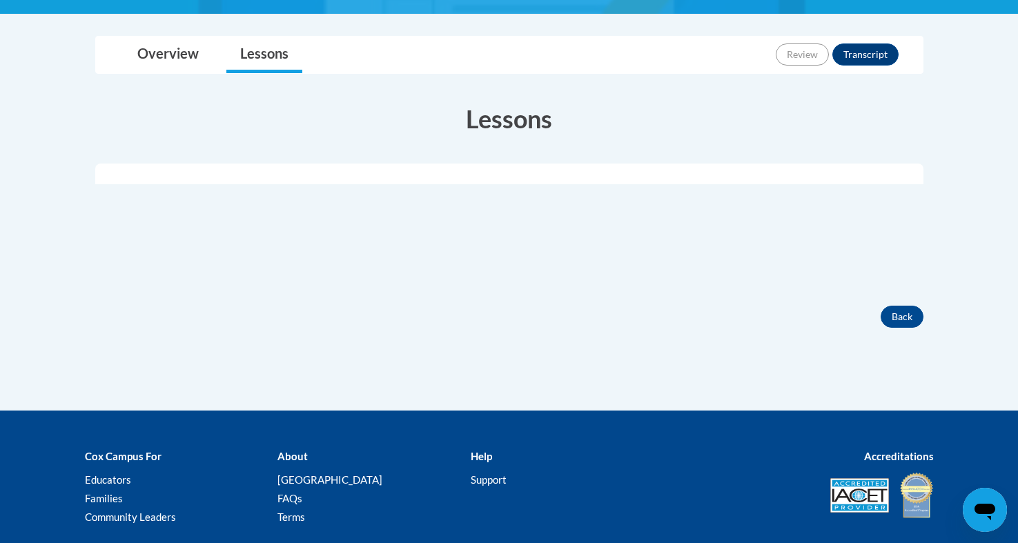
scroll to position [317, 0]
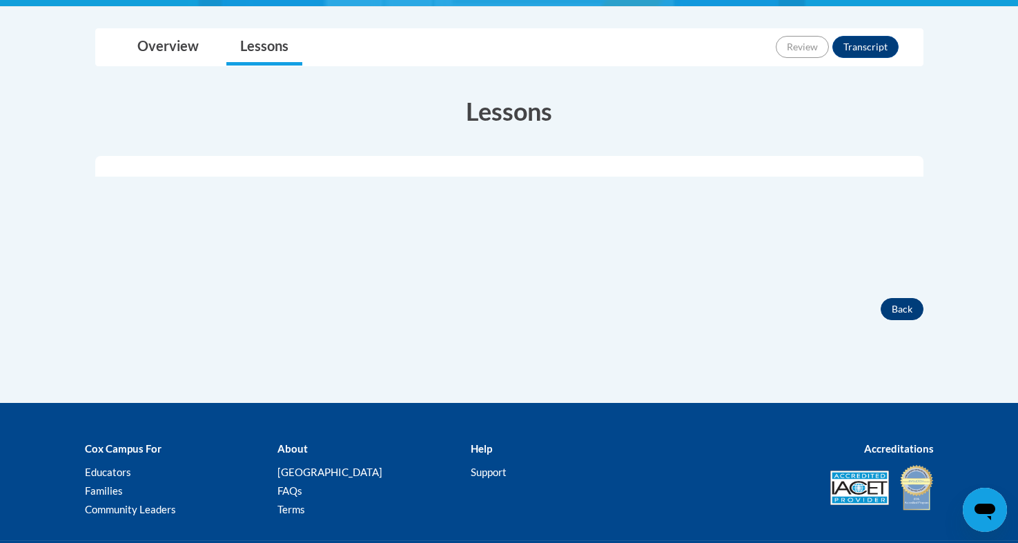
click at [894, 304] on button "Back" at bounding box center [902, 309] width 43 height 22
